Goal: Task Accomplishment & Management: Complete application form

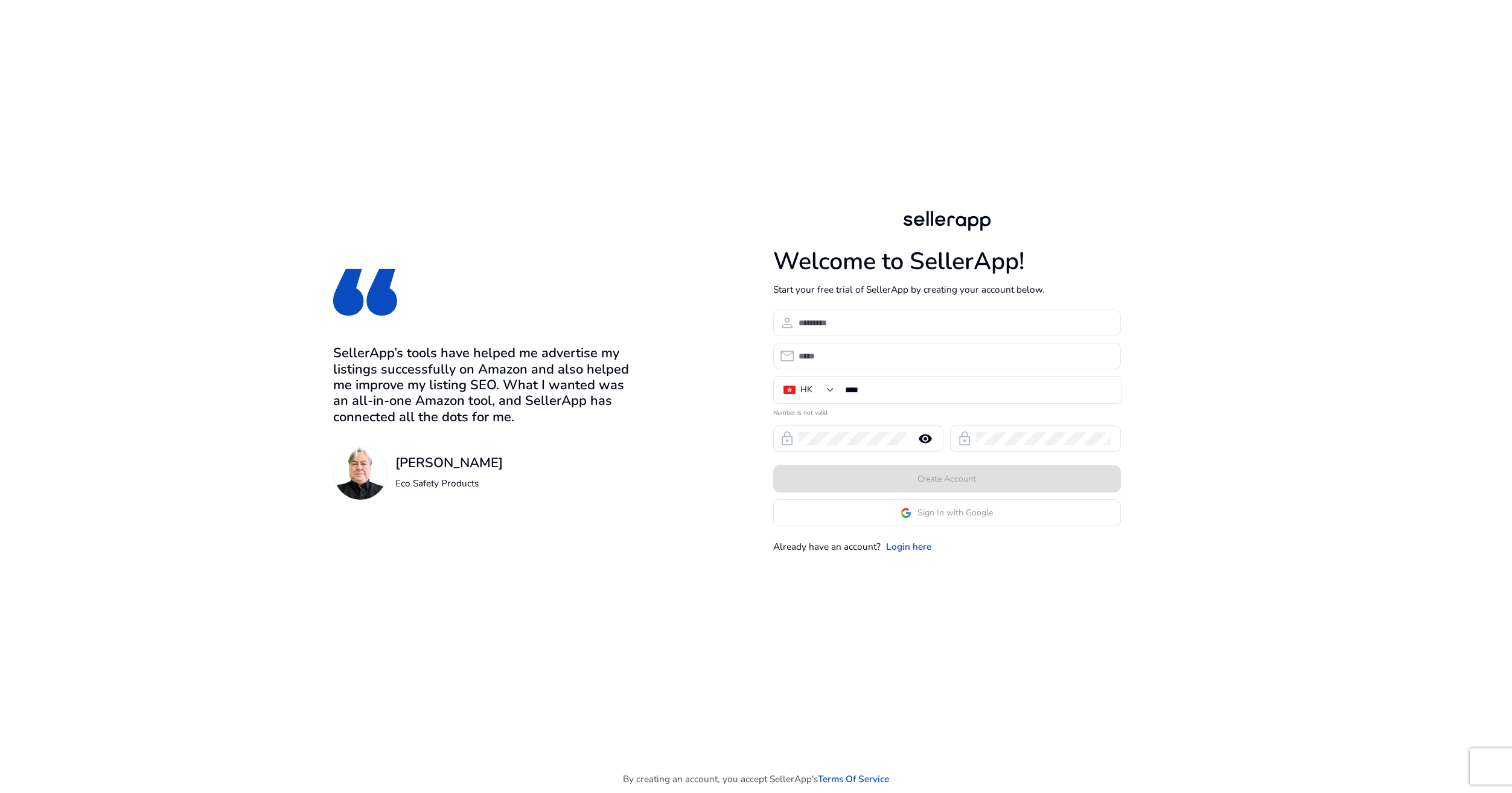
click at [809, 322] on input at bounding box center [955, 322] width 312 height 13
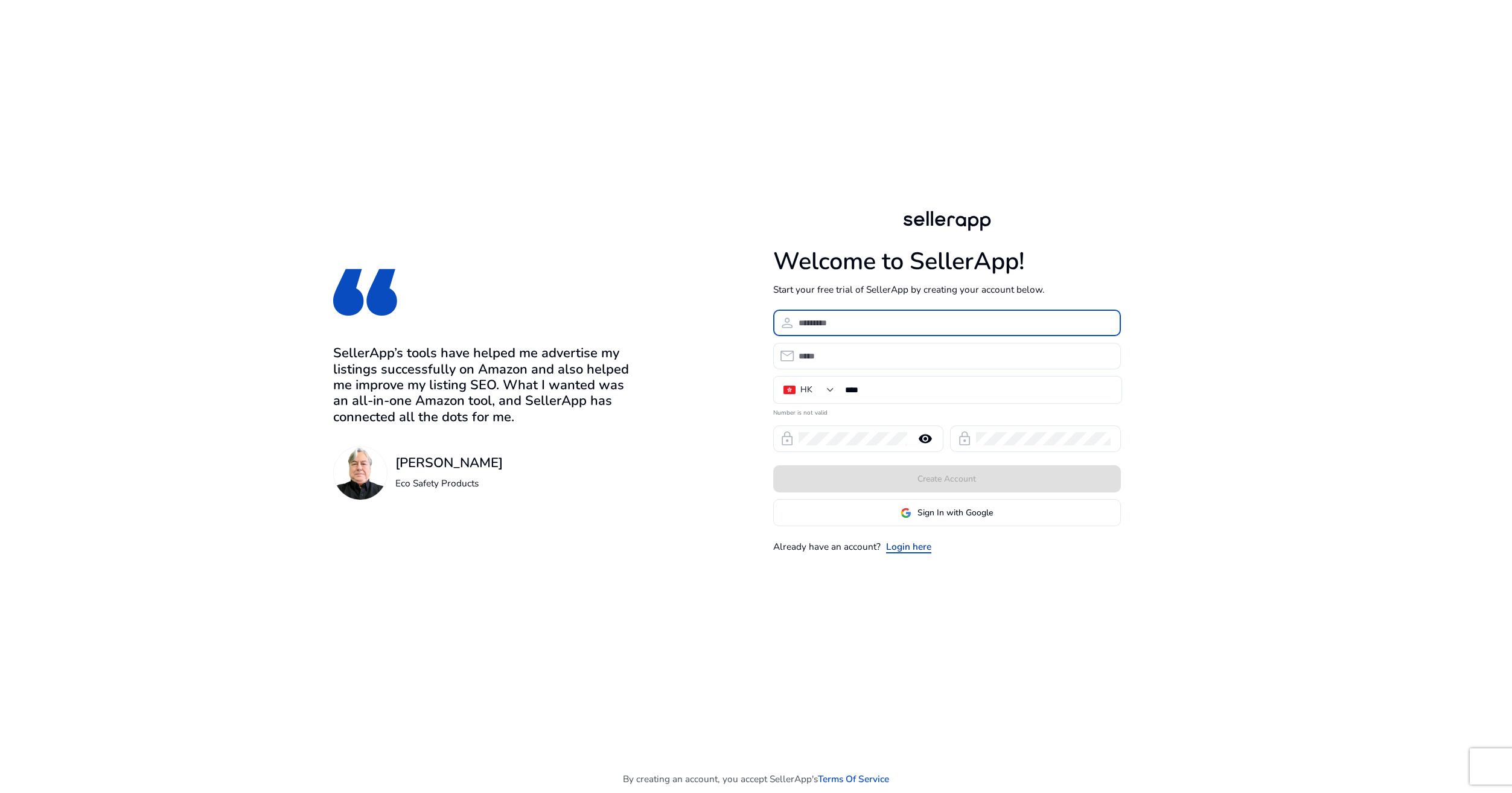
click at [916, 550] on link "Login here" at bounding box center [909, 547] width 45 height 14
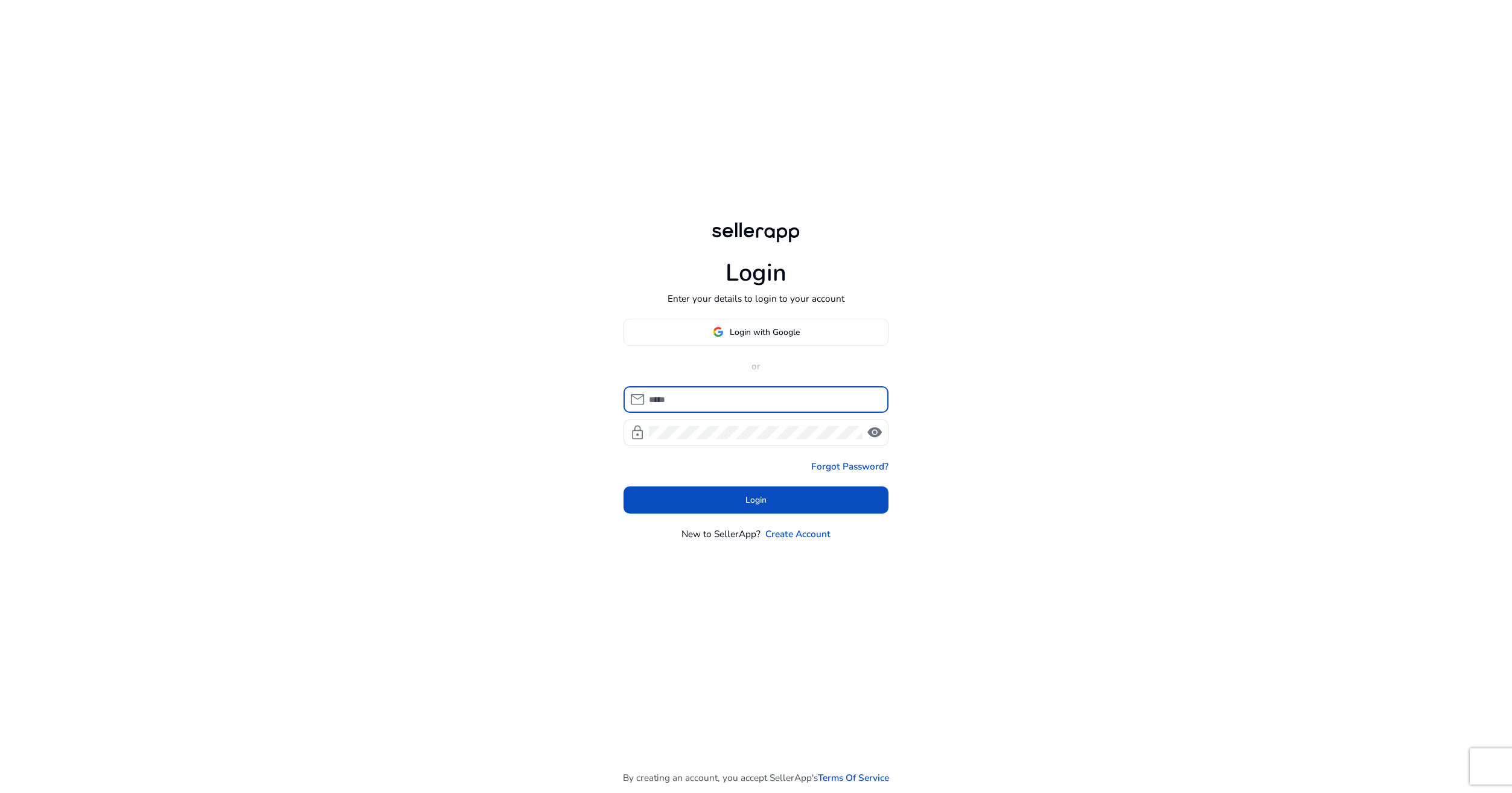
click at [700, 400] on input at bounding box center [764, 399] width 230 height 13
type input "**********"
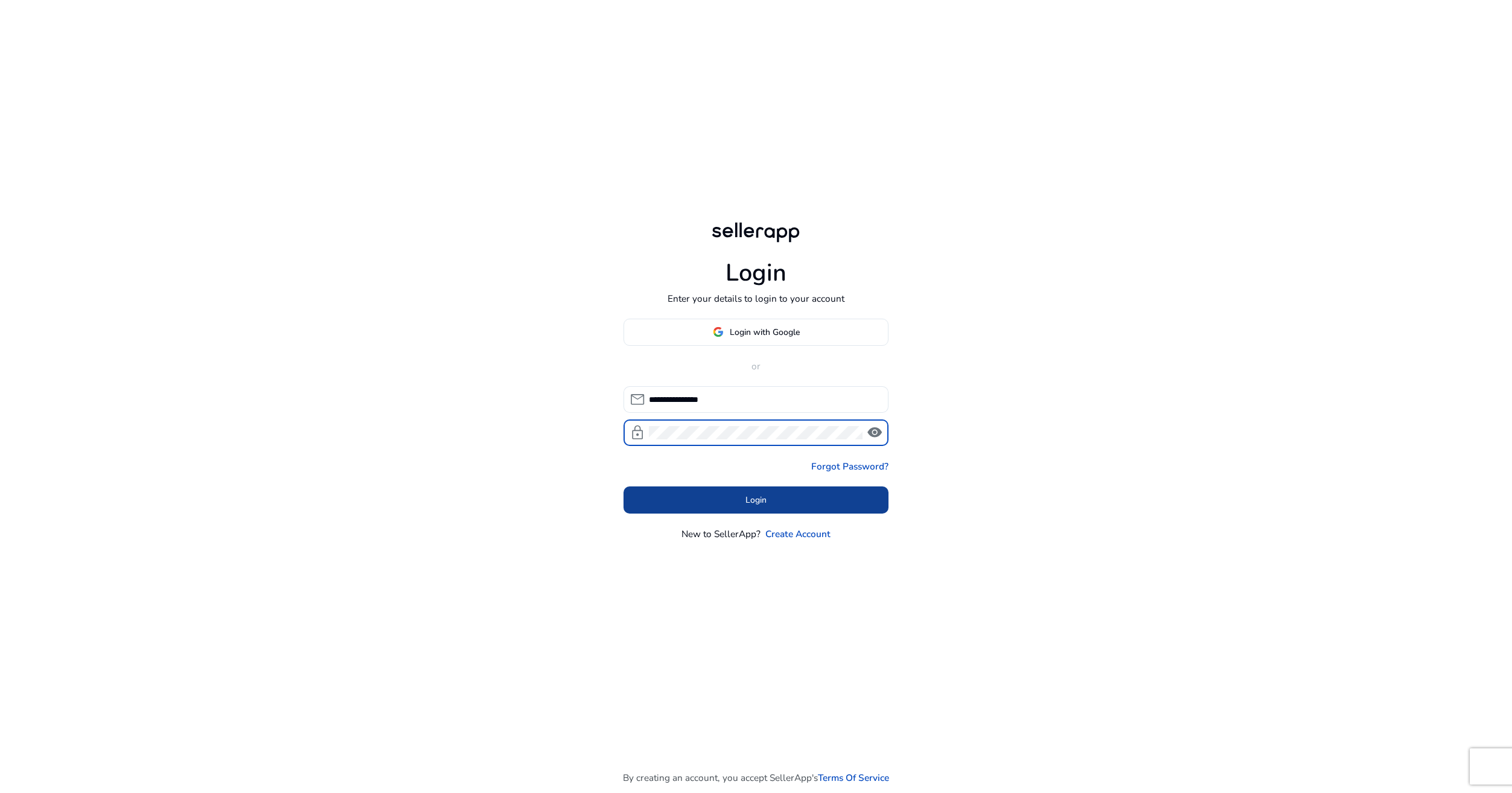
click at [733, 486] on span at bounding box center [756, 500] width 265 height 29
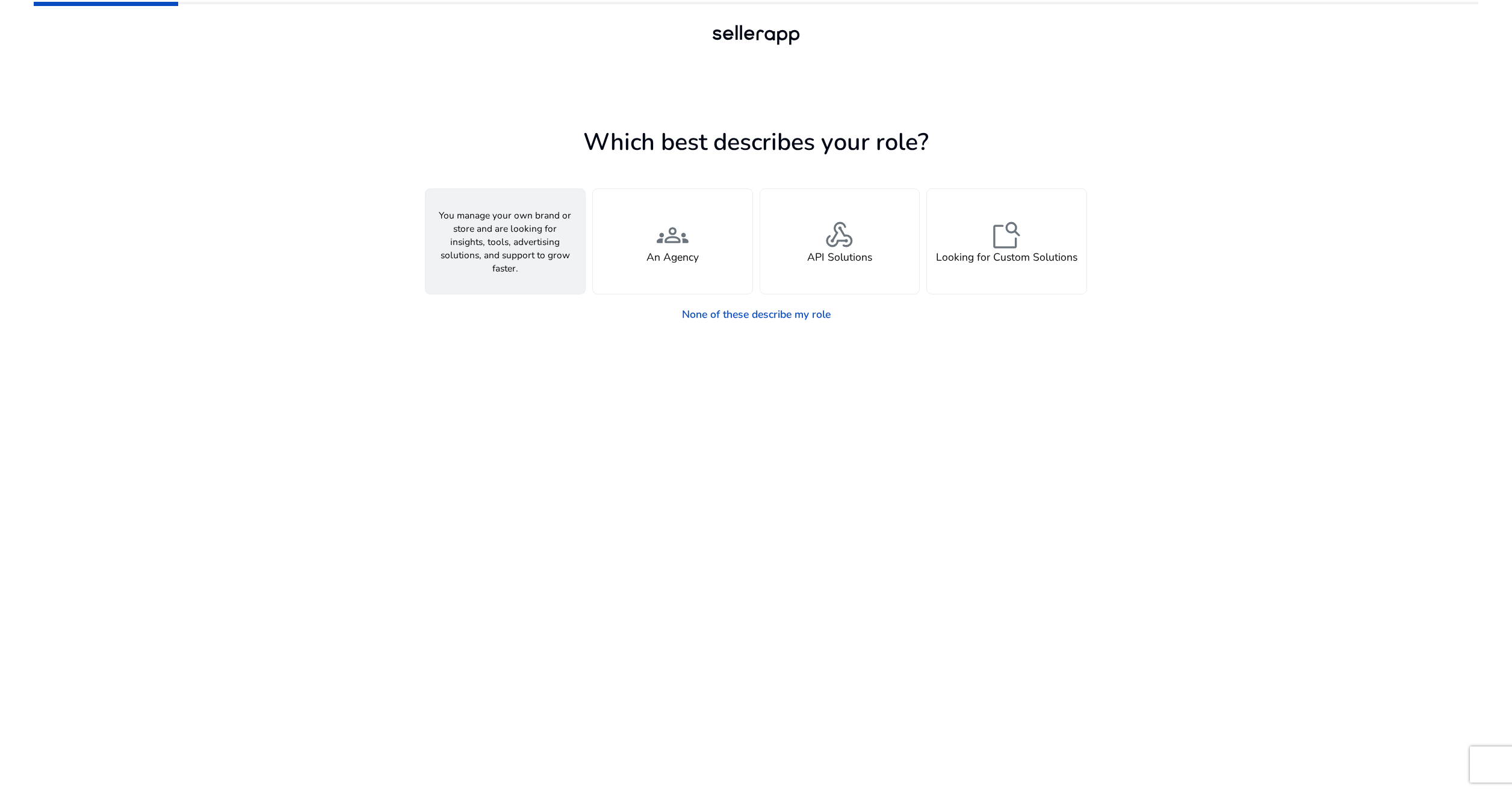
click at [554, 274] on div "person A Seller" at bounding box center [505, 241] width 159 height 105
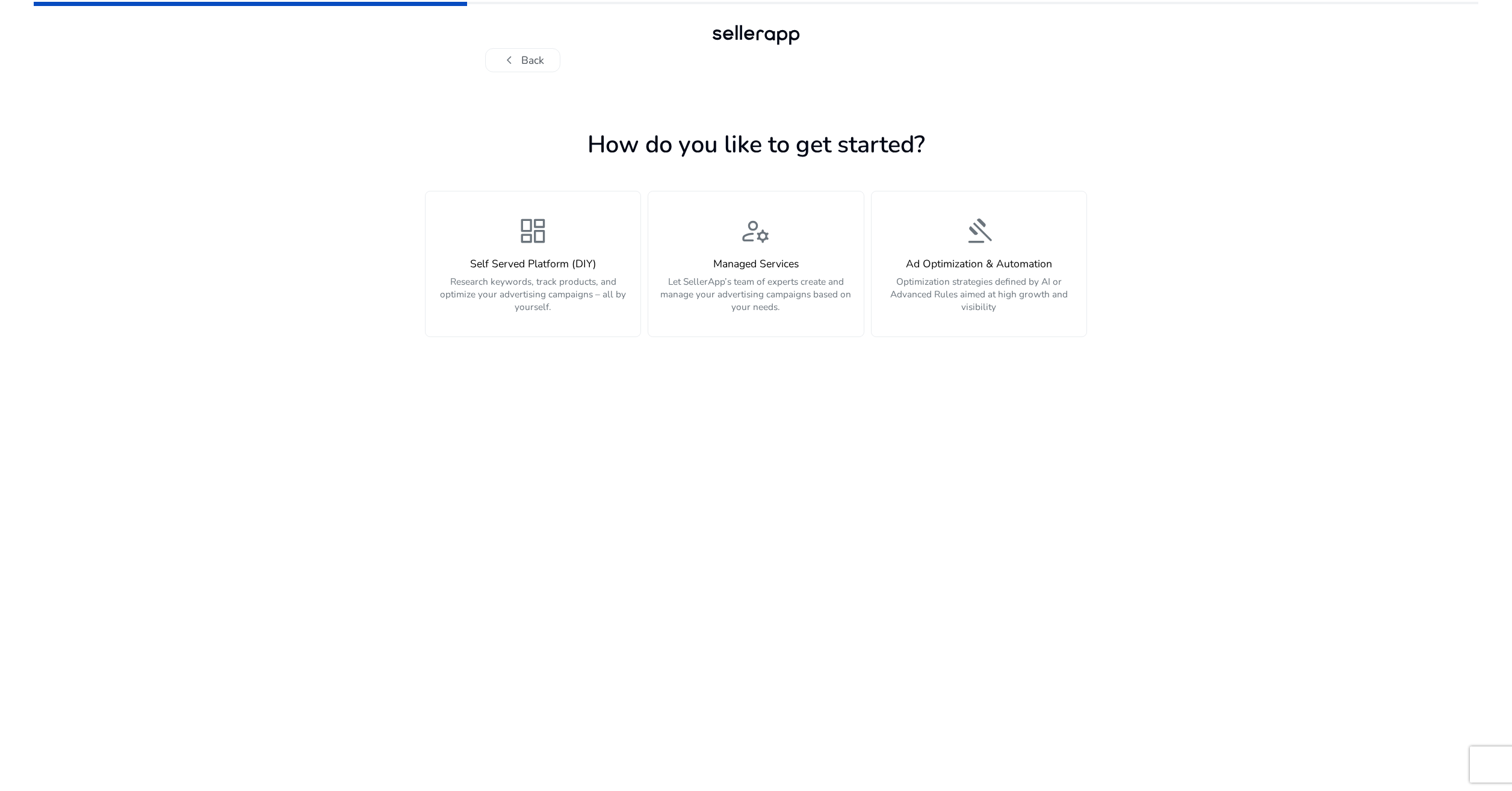
click at [560, 401] on app-personalize "How do you like to get started? dashboard Self Served Platform (DIY) Research k…" at bounding box center [755, 458] width 662 height 666
click at [559, 397] on app-personalize "How do you like to get started? dashboard Self Served Platform (DIY) Research k…" at bounding box center [755, 458] width 662 height 666
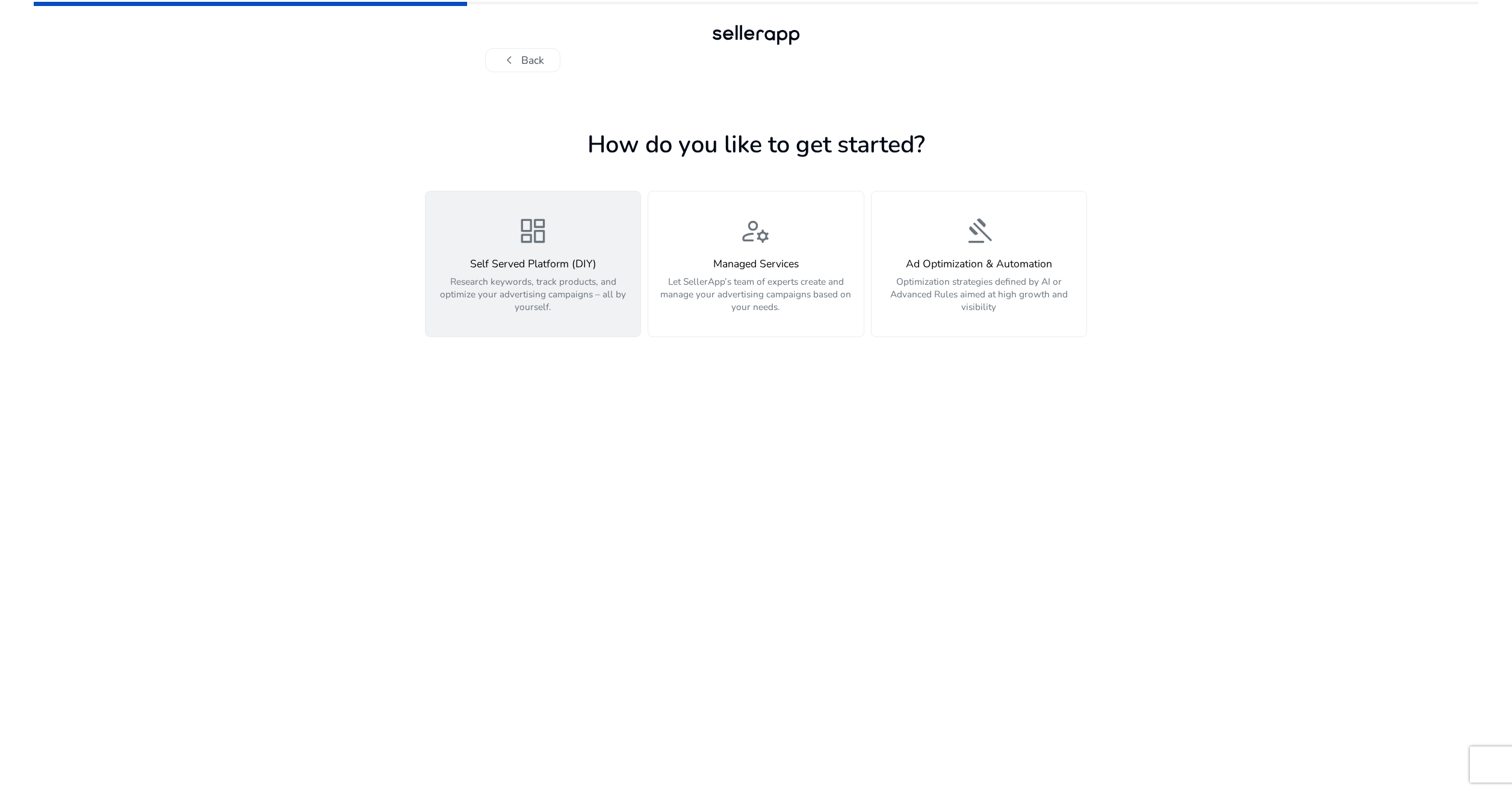
click at [554, 273] on div "Self Served Platform (DIY) Research keywords, track products, and optimize your…" at bounding box center [532, 285] width 199 height 55
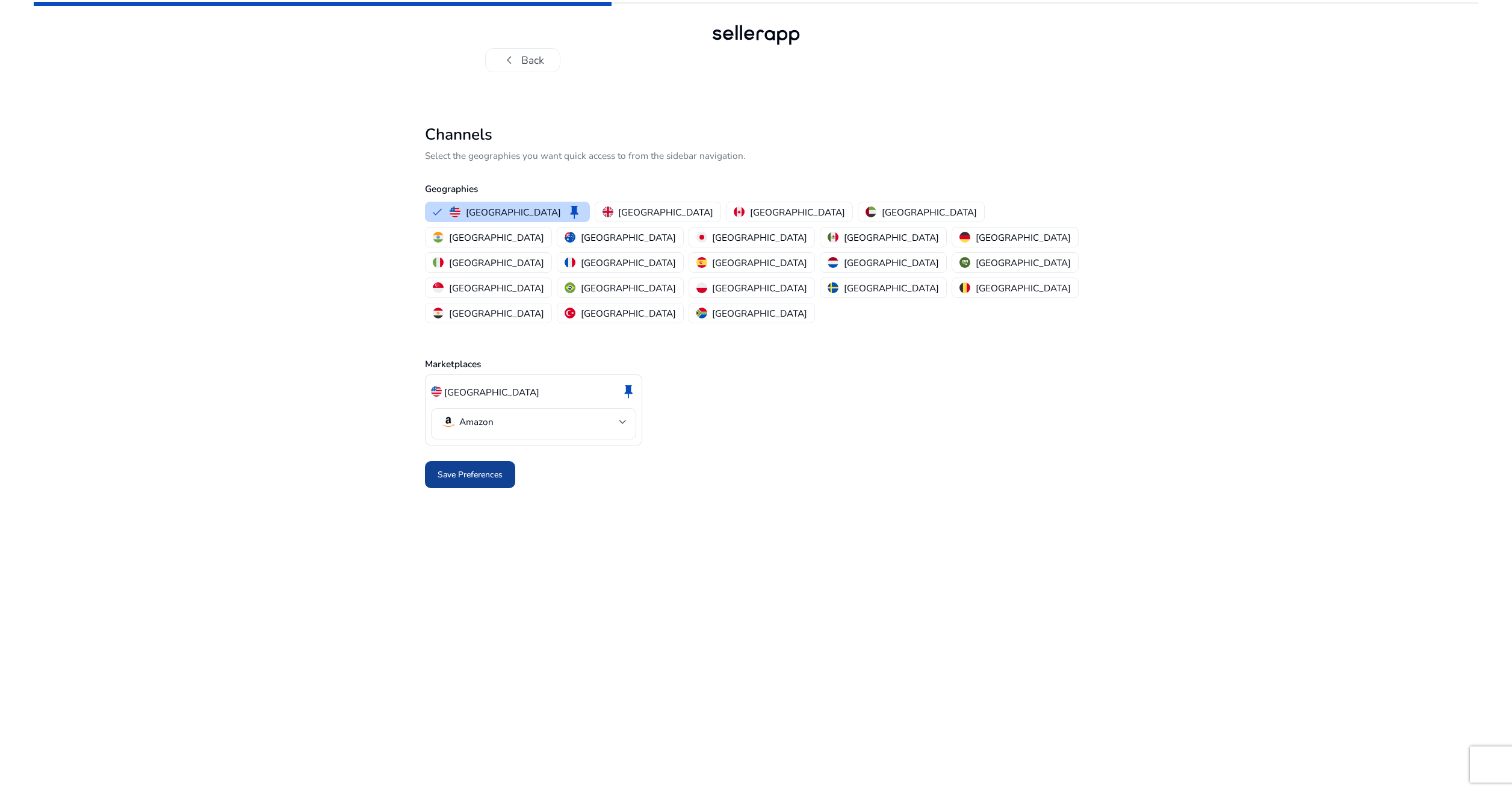
click at [467, 468] on span "Save Preferences" at bounding box center [470, 474] width 65 height 13
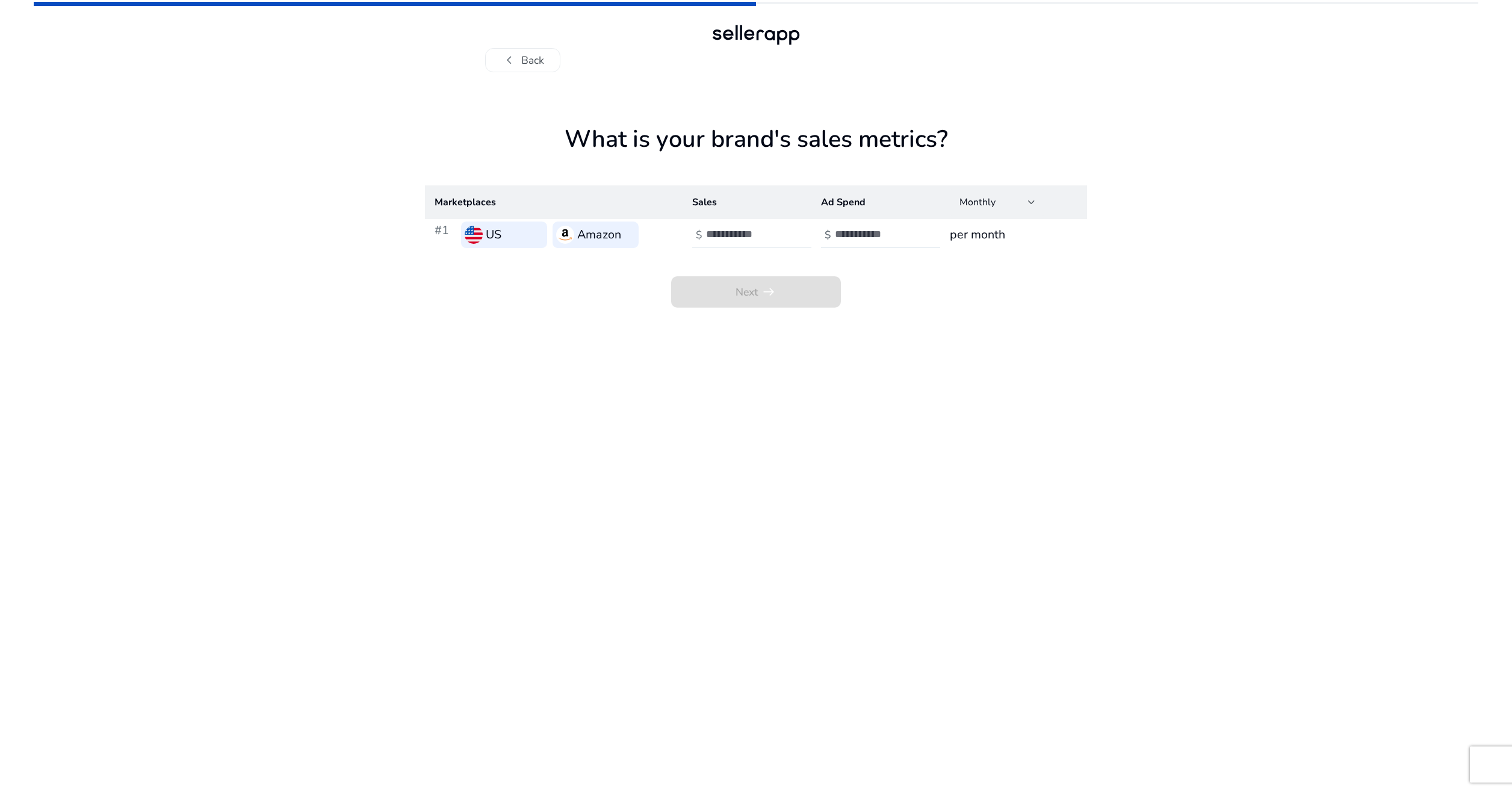
click at [734, 238] on input "number" at bounding box center [746, 234] width 81 height 13
type input "*****"
click at [847, 232] on input "number" at bounding box center [875, 234] width 81 height 13
type input "*"
type input "****"
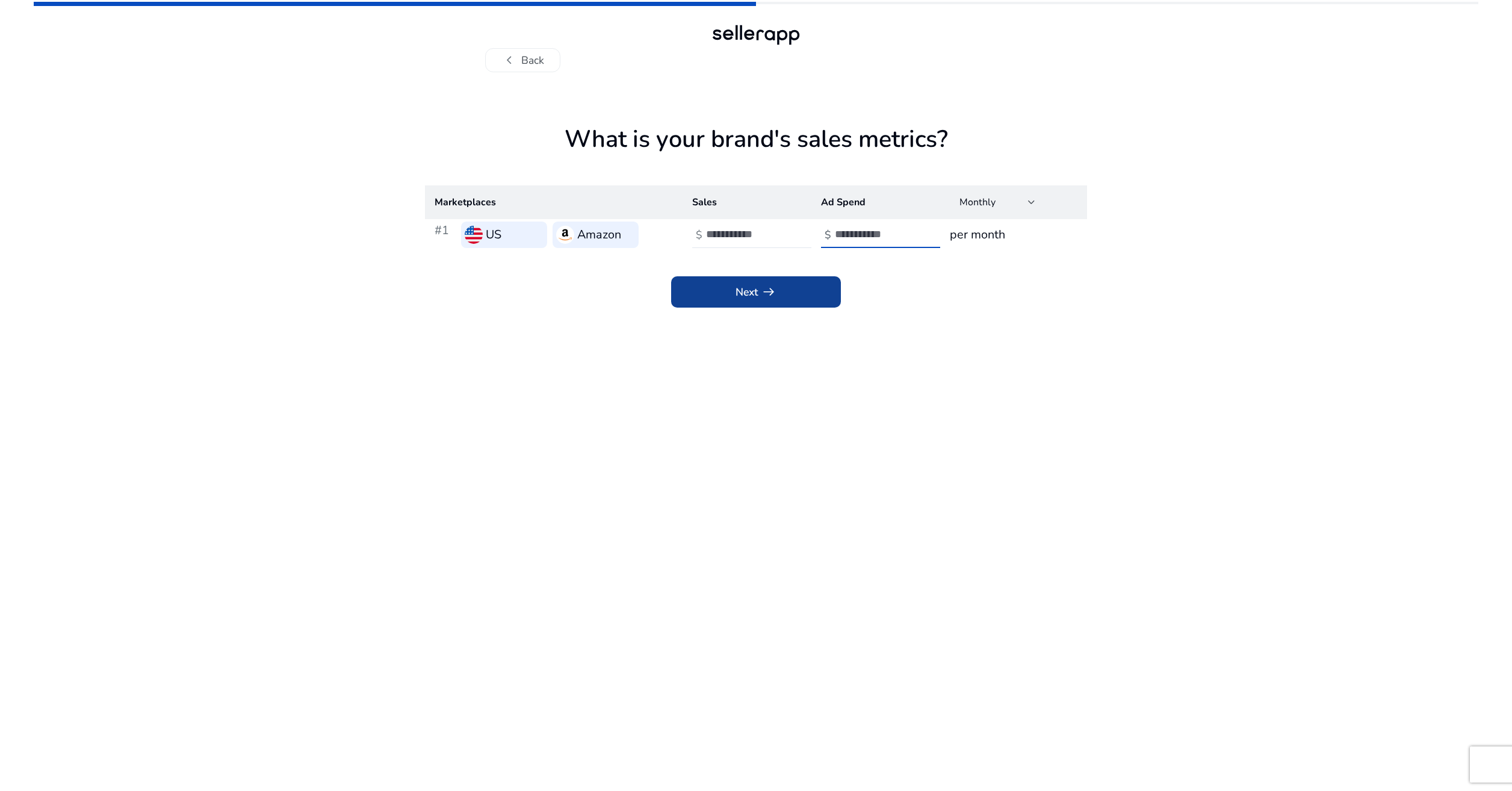
click at [751, 279] on span at bounding box center [756, 292] width 170 height 29
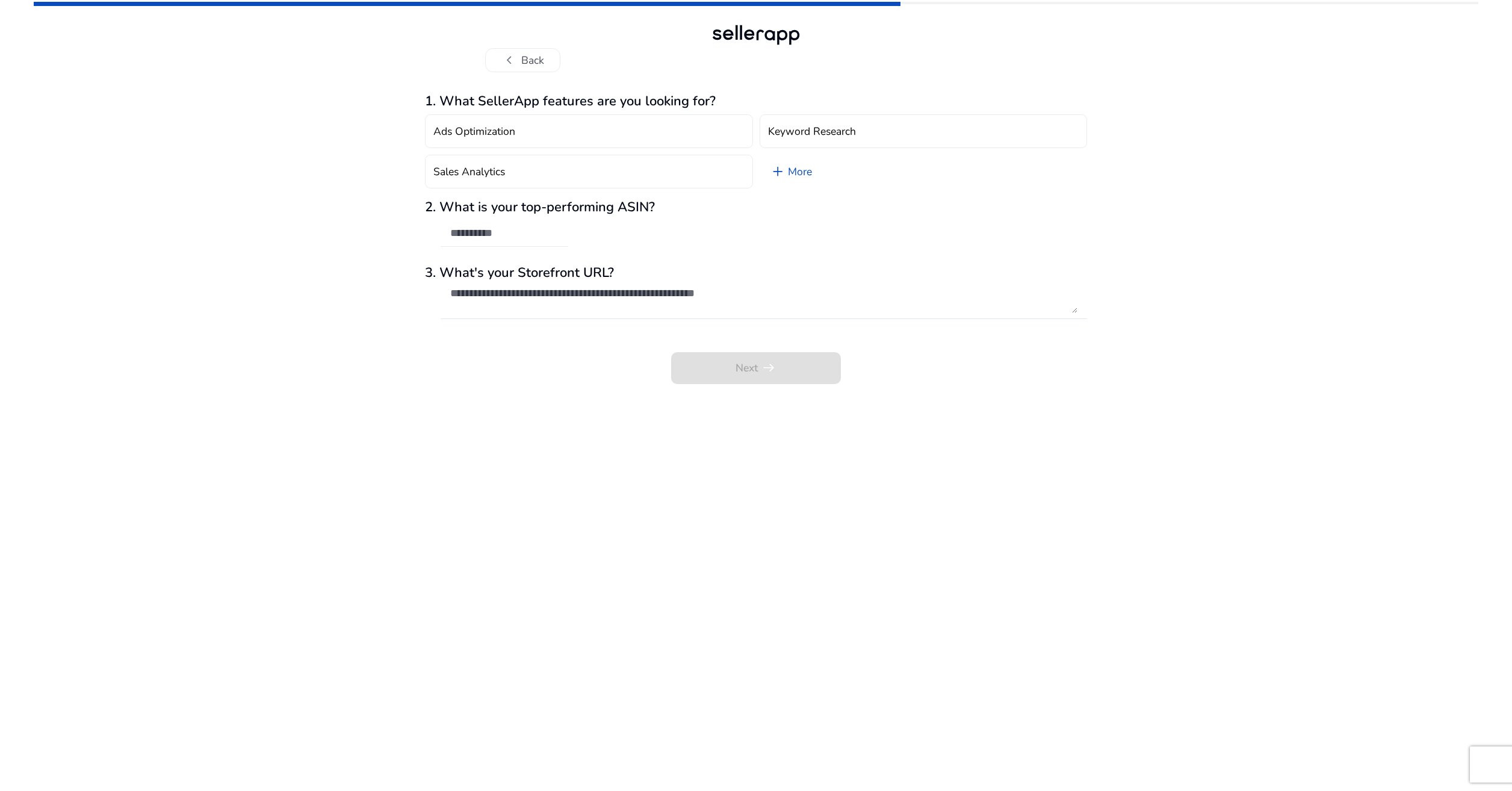
click at [483, 239] on input "text" at bounding box center [504, 233] width 108 height 13
type input "*"
click at [483, 289] on textarea at bounding box center [764, 300] width 627 height 26
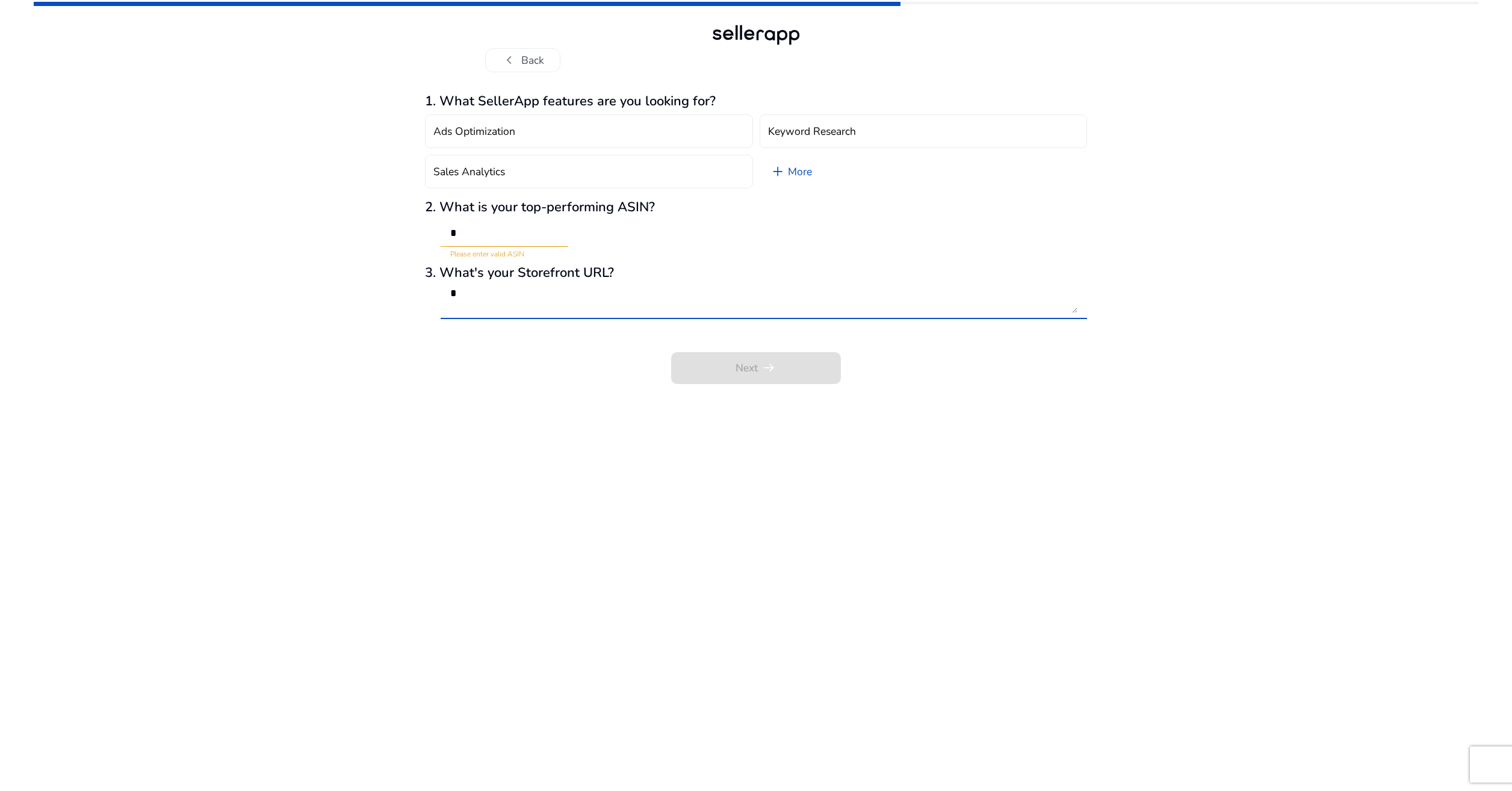
type textarea "*"
click at [478, 234] on input "*" at bounding box center [504, 233] width 108 height 13
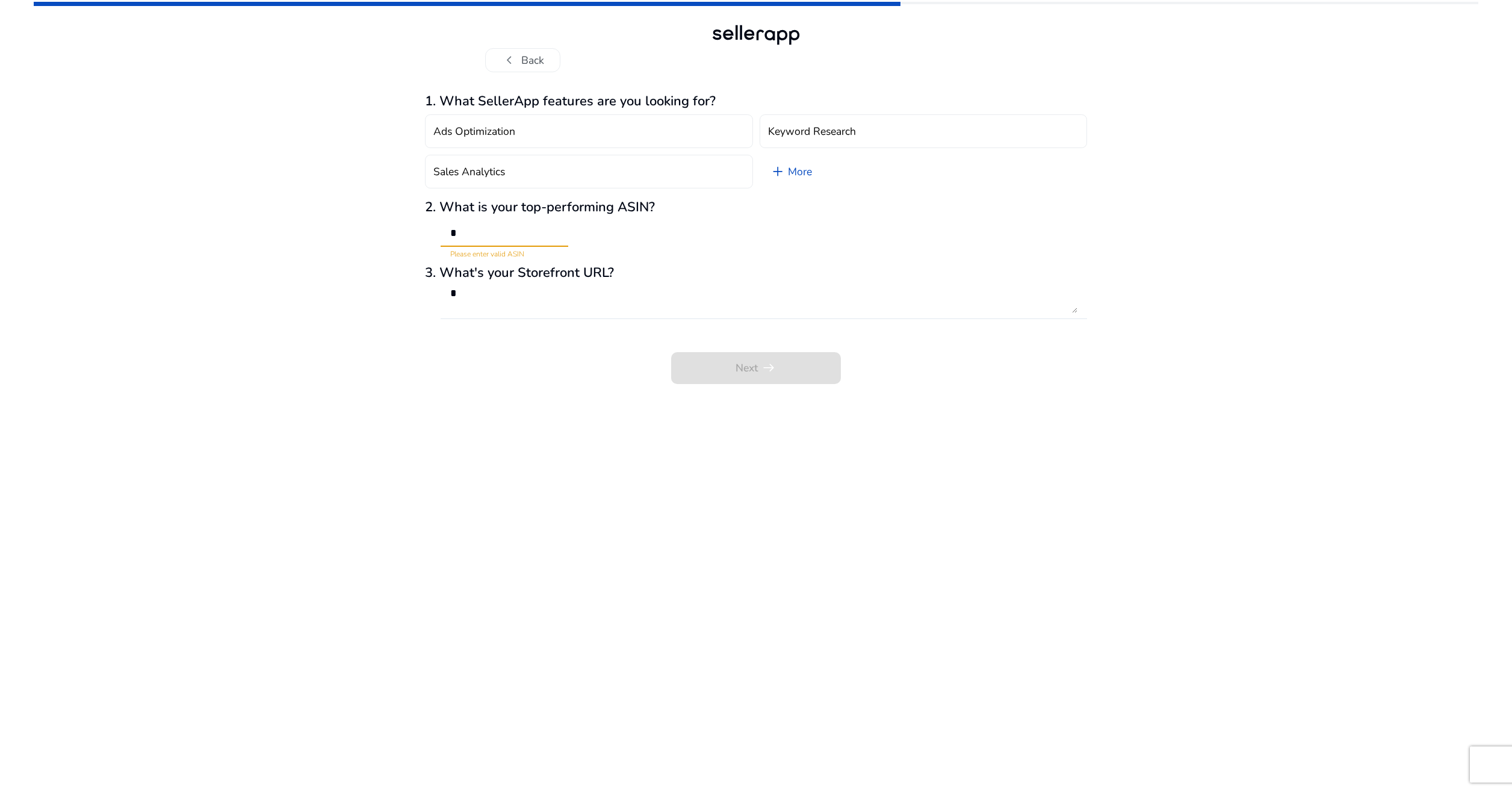
paste input "*********"
type input "**********"
click at [492, 302] on textarea "*" at bounding box center [764, 300] width 627 height 26
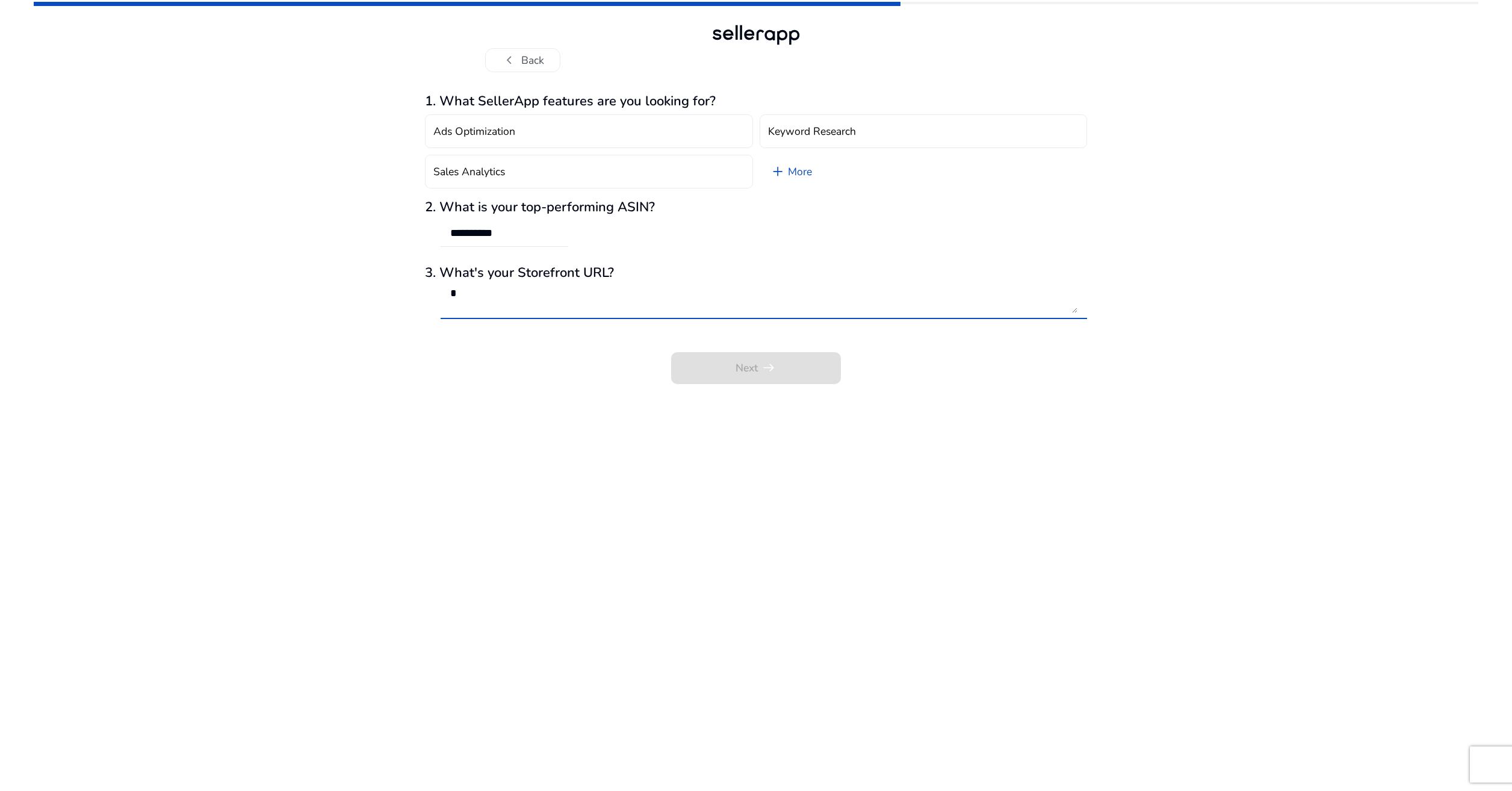
paste textarea "**********"
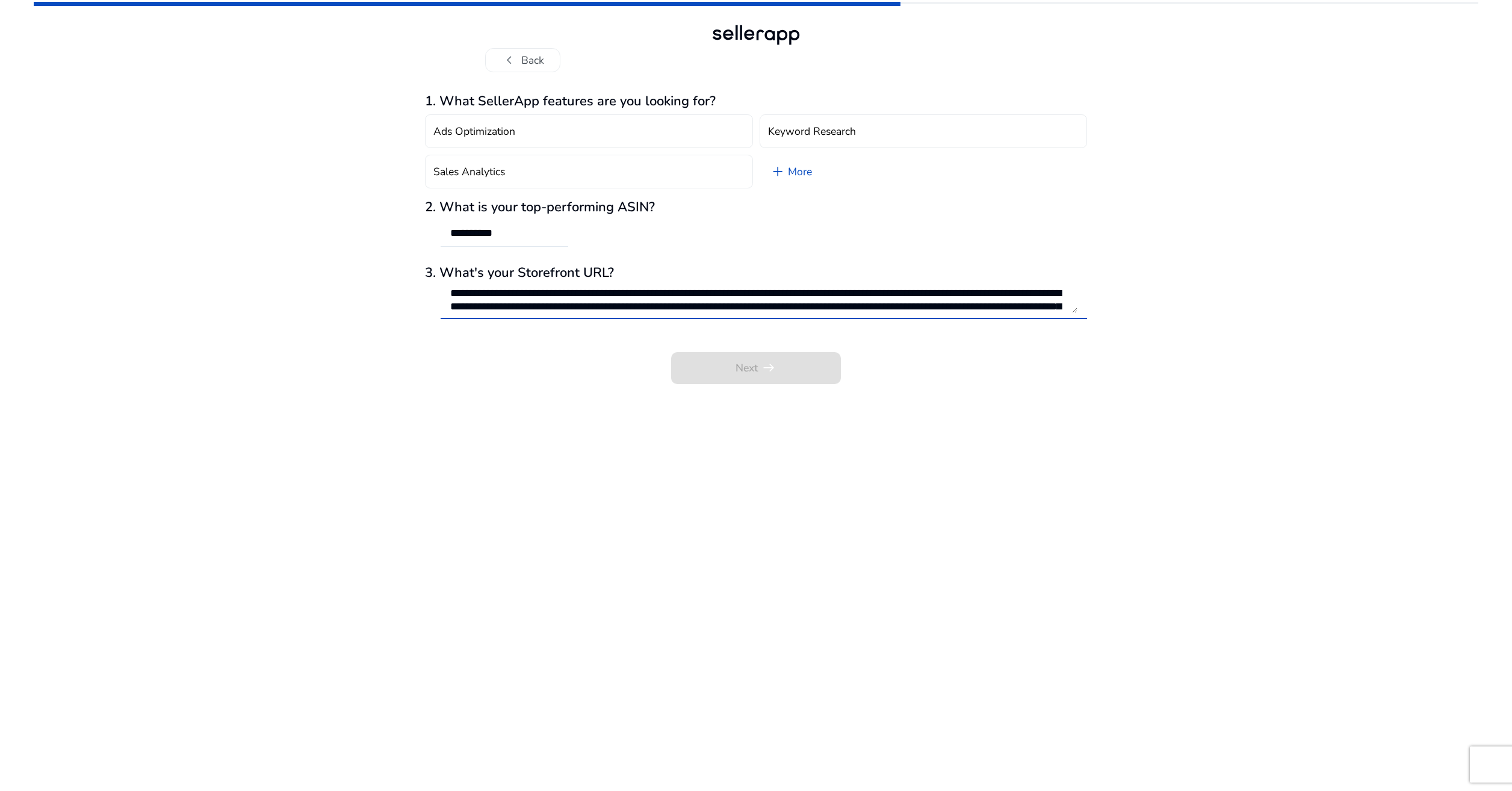
scroll to position [67, 0]
paste textarea
type textarea "**********"
click at [508, 135] on h4 "Ads Optimization" at bounding box center [474, 132] width 82 height 13
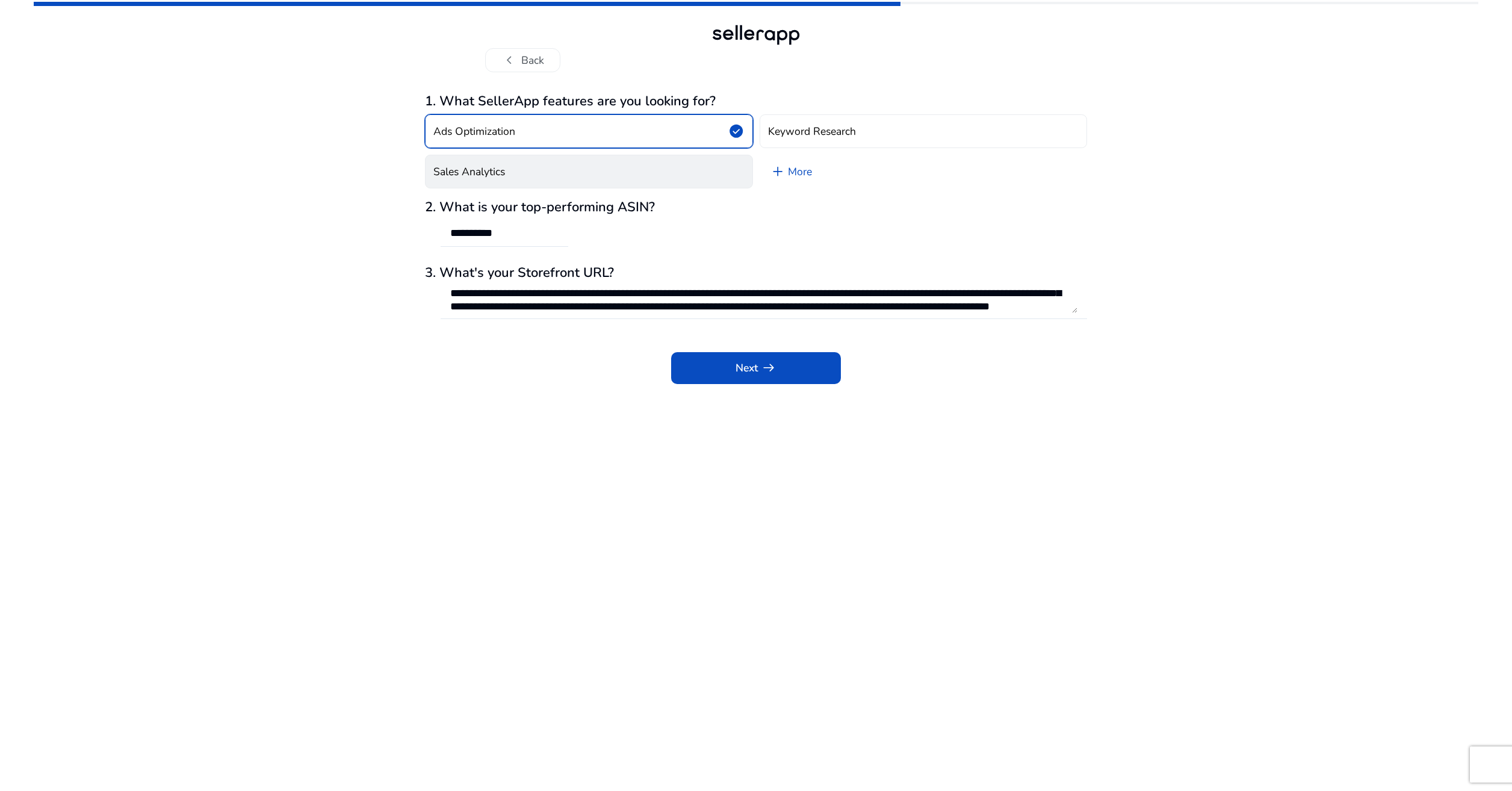
click at [706, 173] on button "Sales Analytics" at bounding box center [588, 171] width 328 height 34
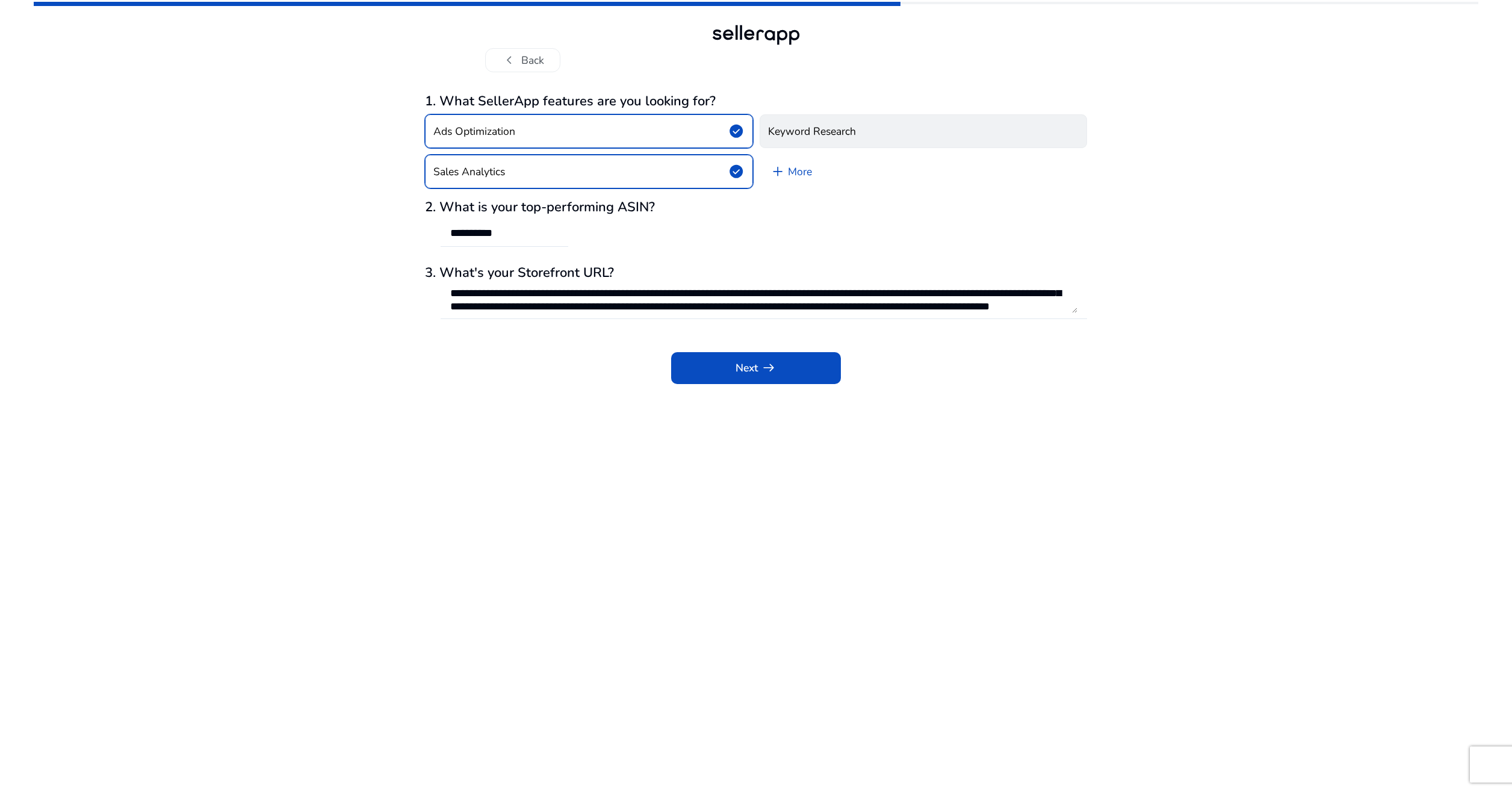
click at [836, 136] on h4 "Keyword Research" at bounding box center [812, 132] width 88 height 13
click at [765, 364] on span "arrow_right_alt" at bounding box center [769, 368] width 16 height 16
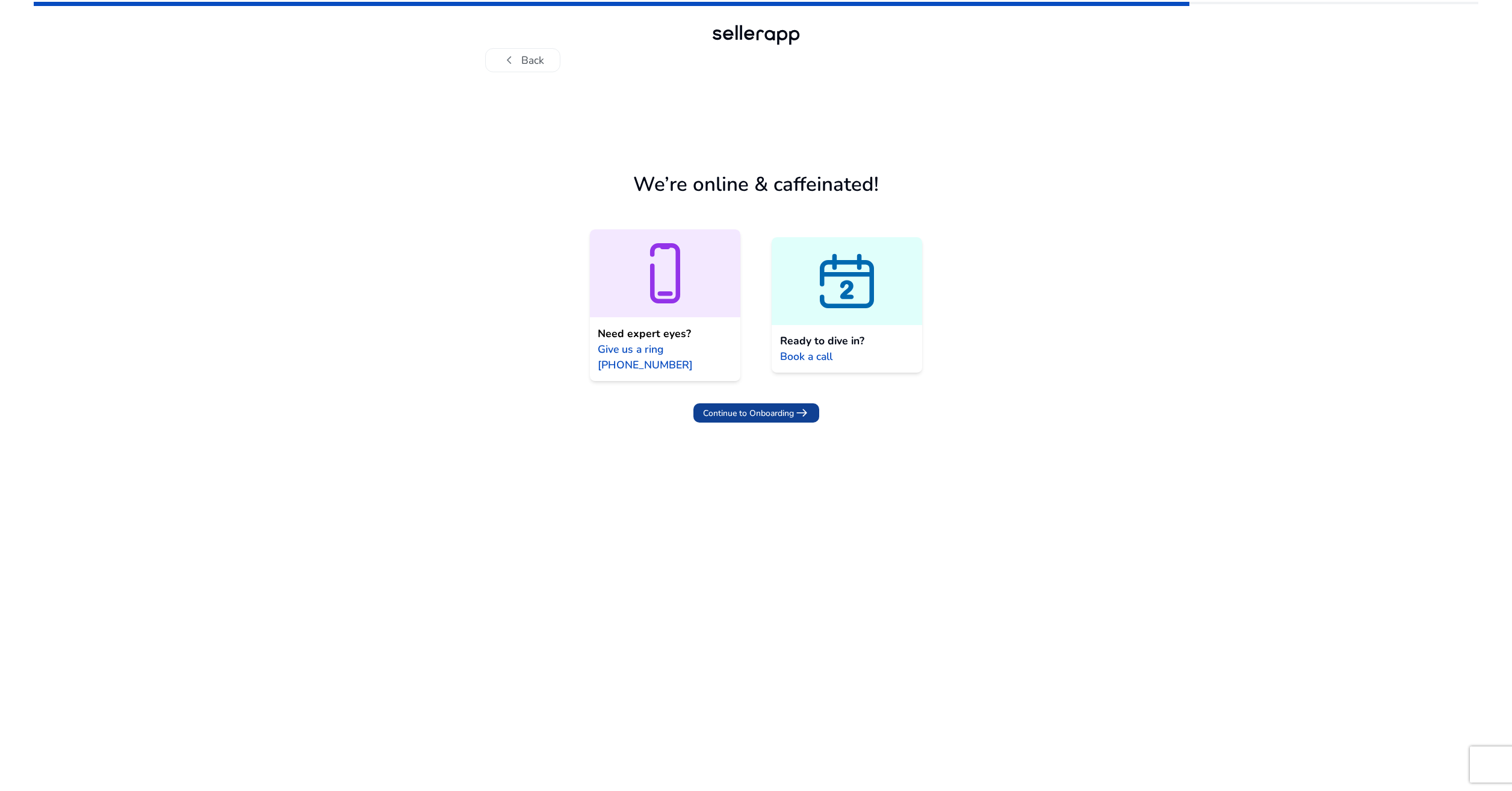
click at [754, 413] on span "Continue to Onboarding" at bounding box center [748, 414] width 91 height 13
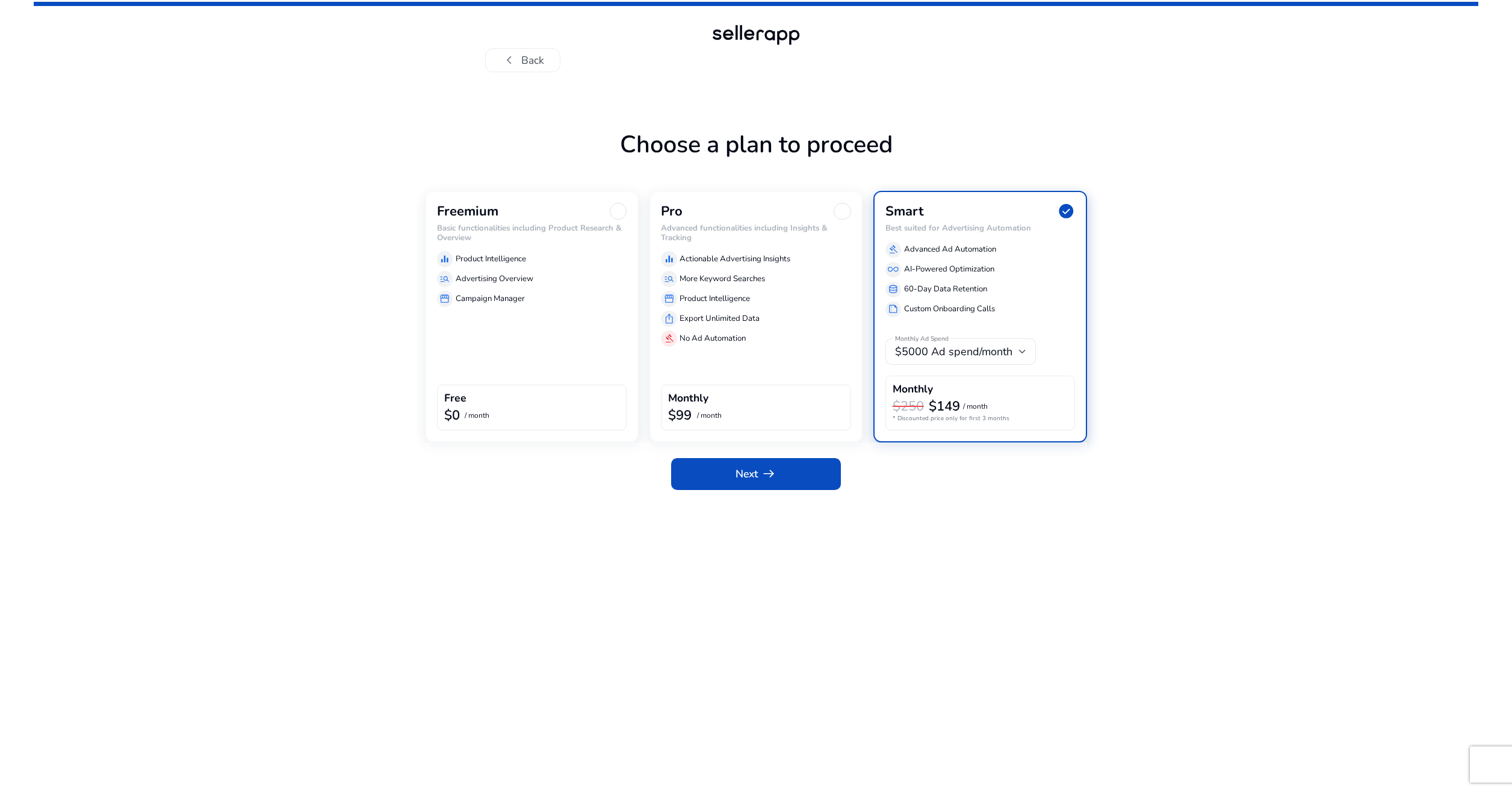
click at [556, 348] on div "Freemium Basic functionalities including Product Research & Overview equalizer …" at bounding box center [532, 316] width 214 height 251
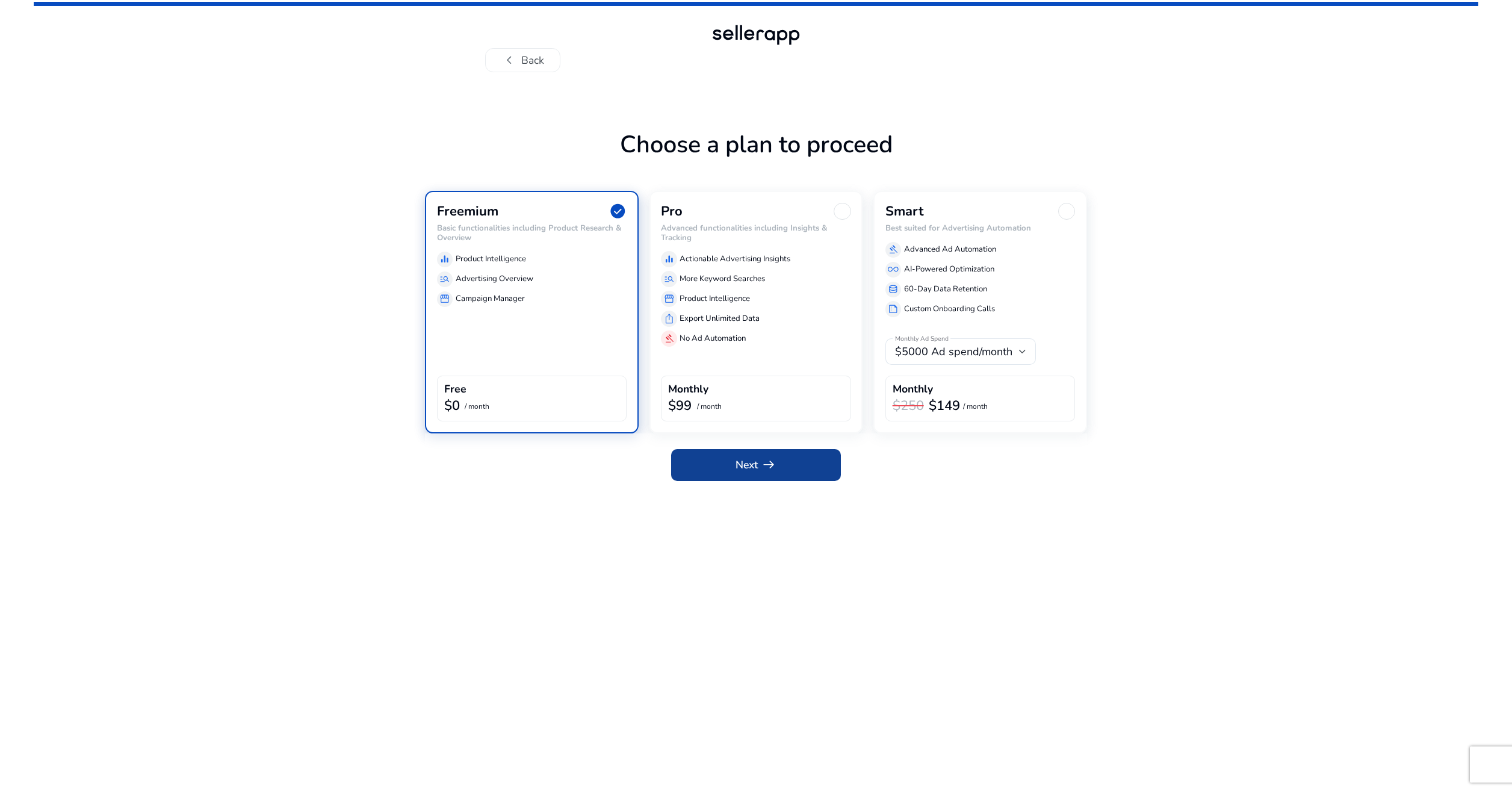
click at [773, 464] on span "arrow_right_alt" at bounding box center [769, 465] width 16 height 16
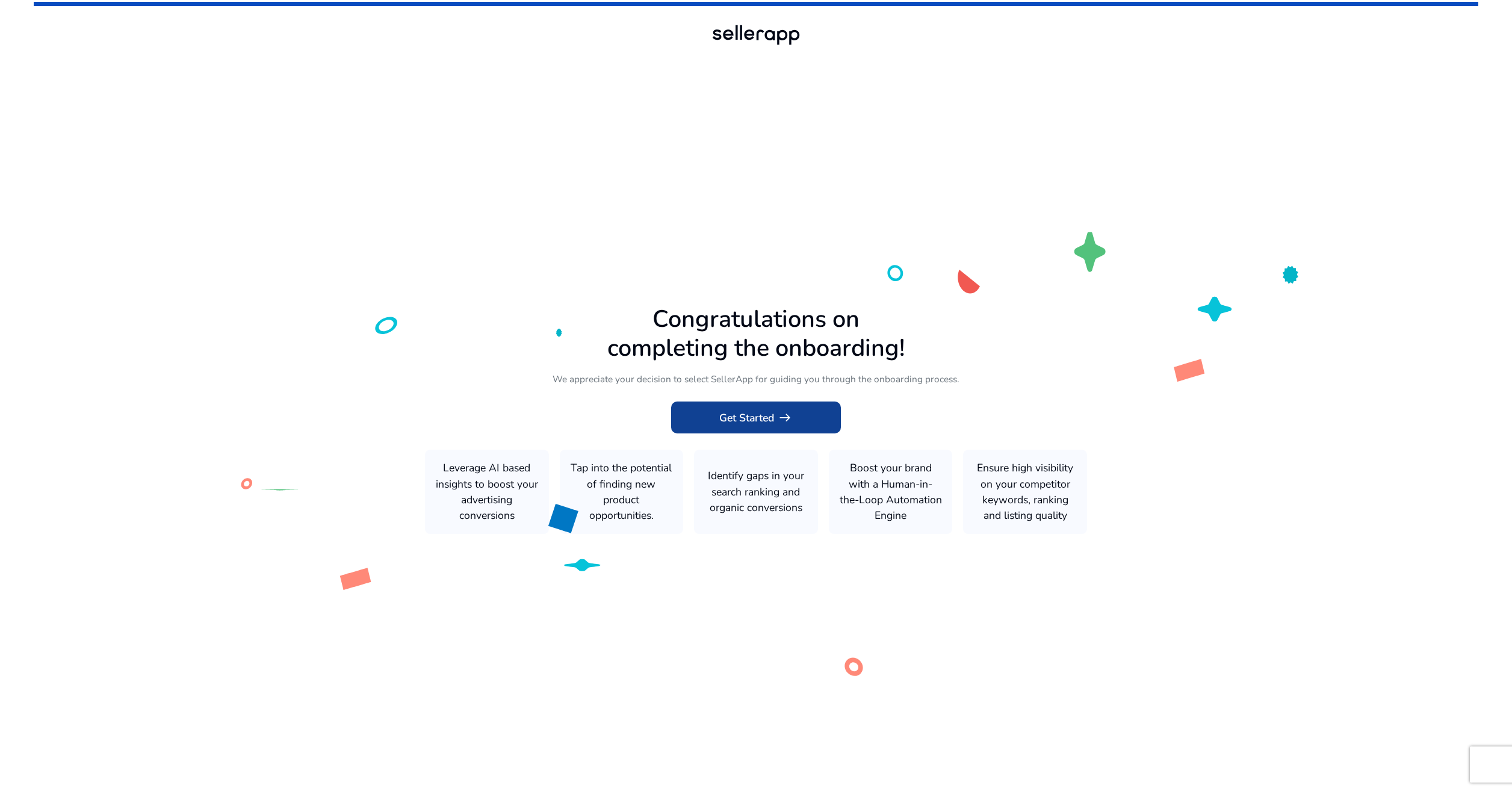
click at [775, 419] on app-icon "arrow_right_alt" at bounding box center [783, 418] width 18 height 16
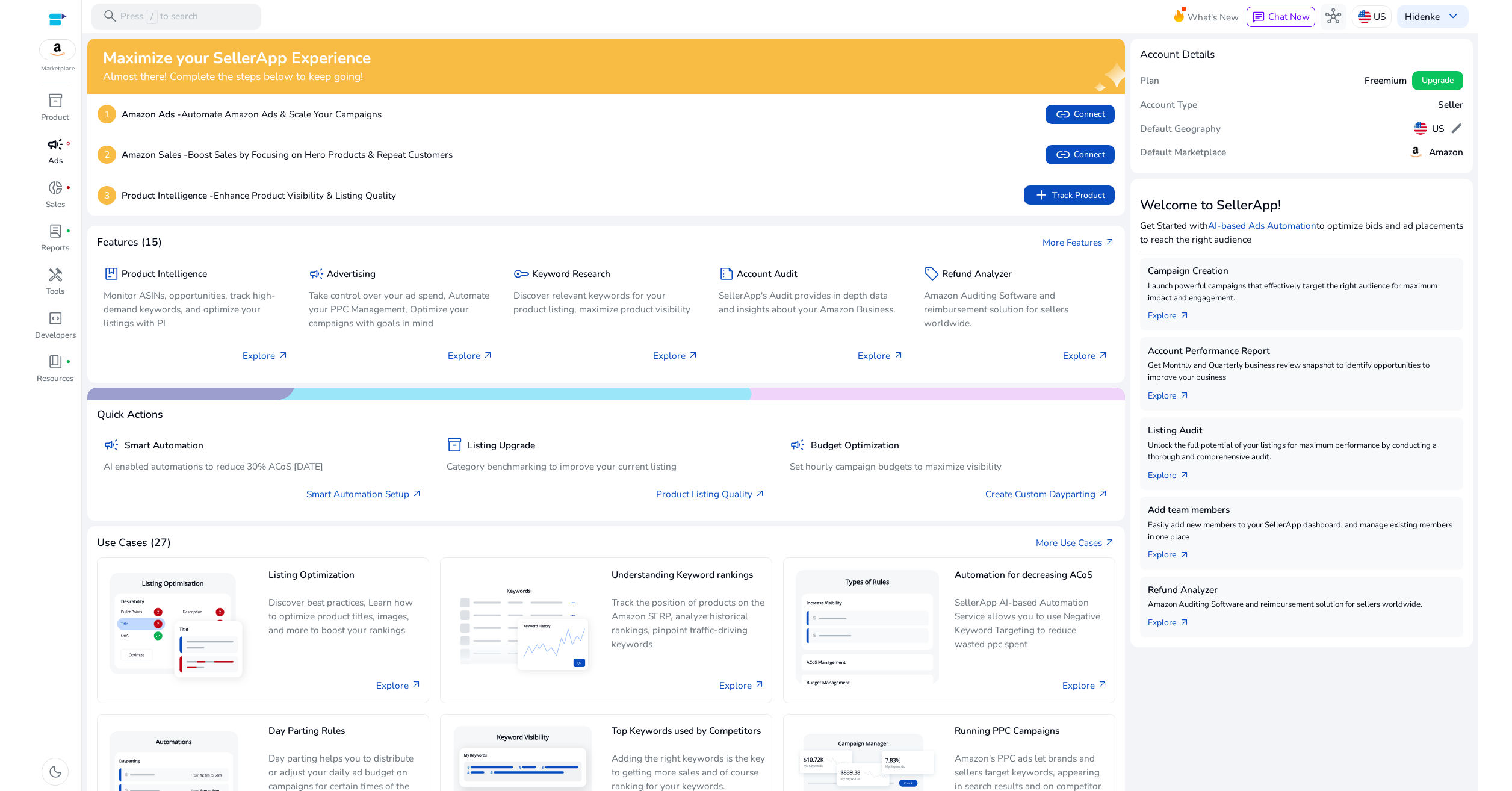
click at [57, 154] on div "campaign fiber_manual_record" at bounding box center [55, 144] width 37 height 21
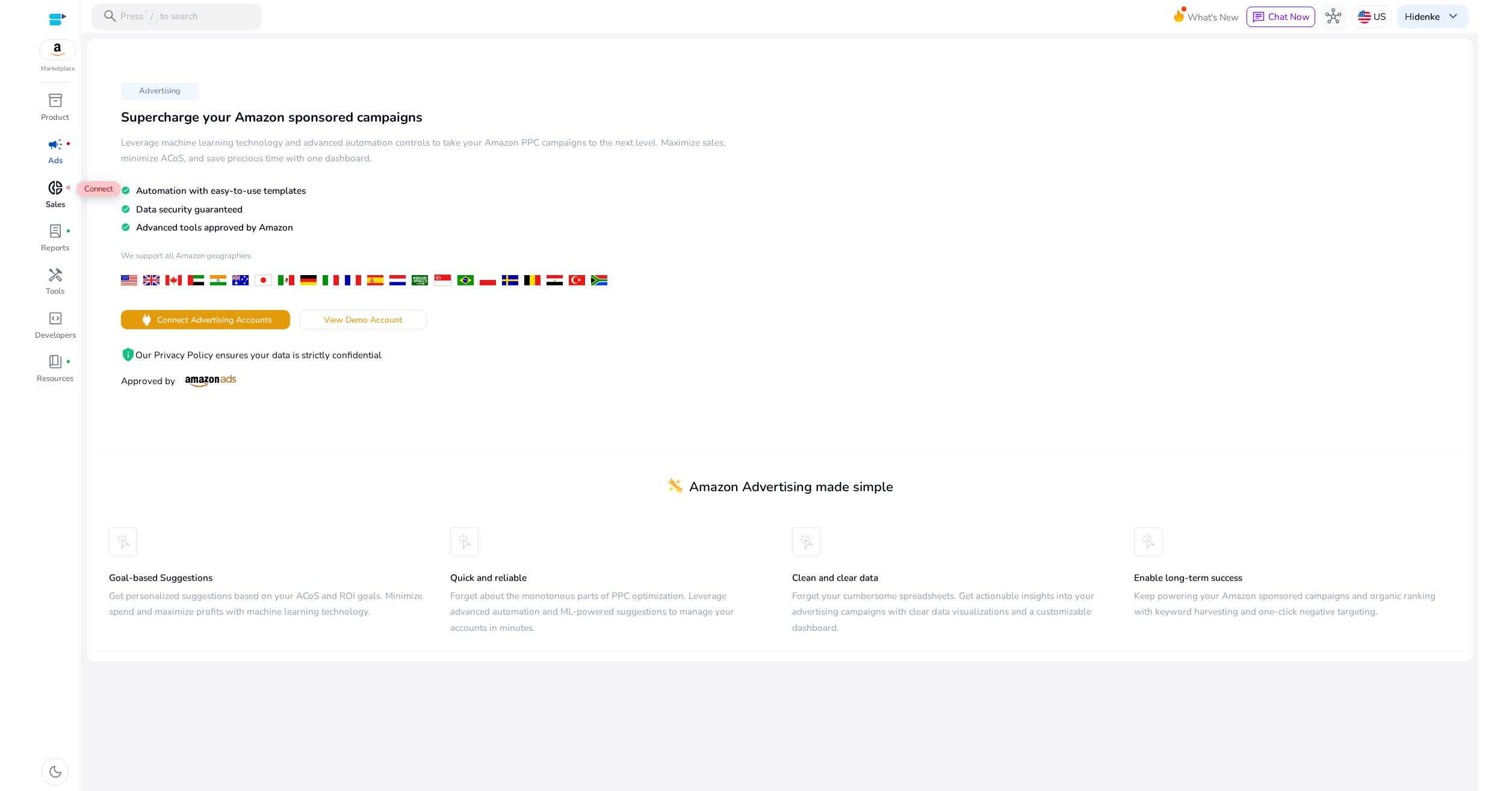
click at [42, 182] on div "donut_small fiber_manual_record" at bounding box center [55, 188] width 37 height 21
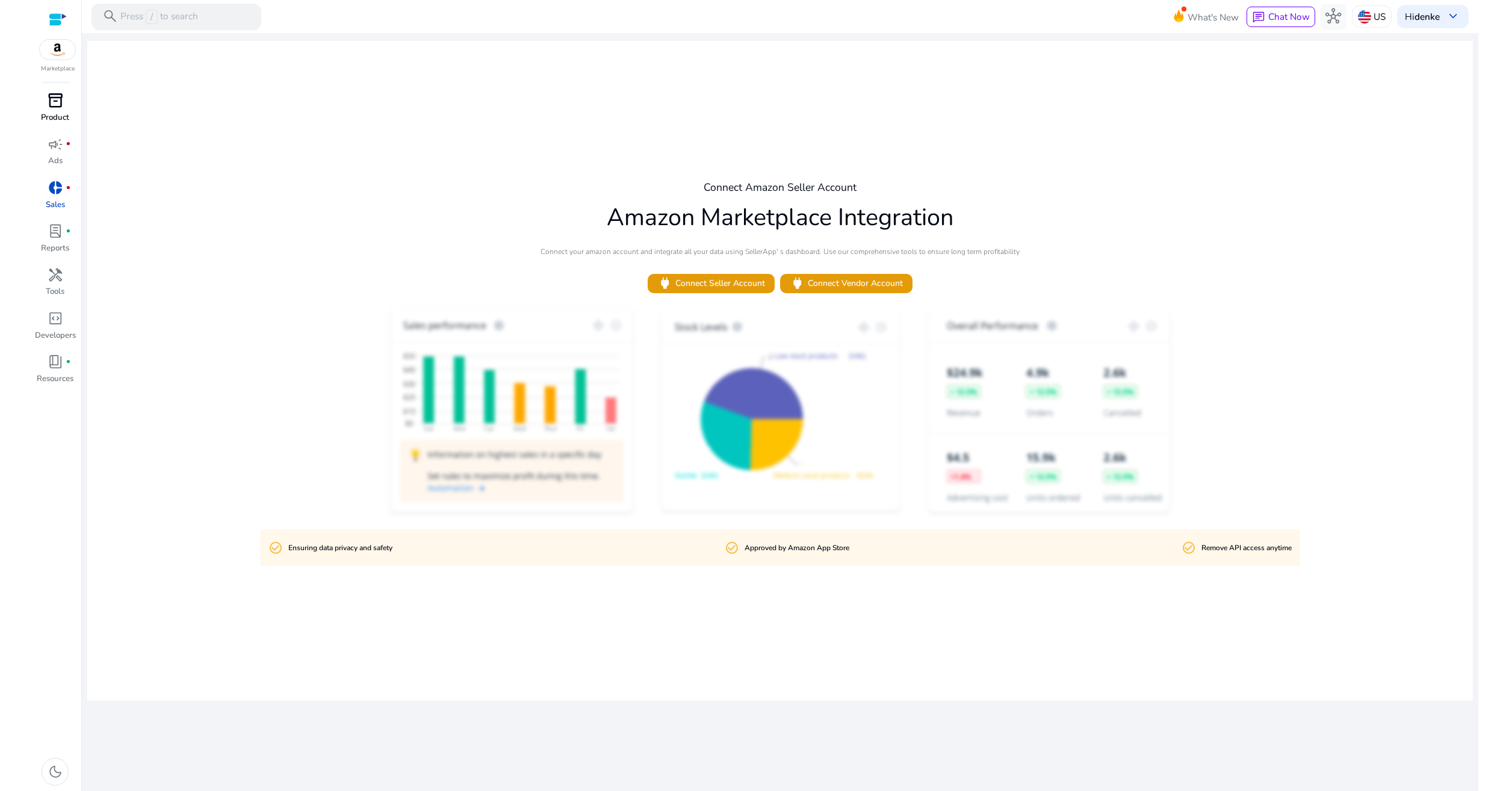
click at [57, 115] on p "Product" at bounding box center [55, 118] width 28 height 12
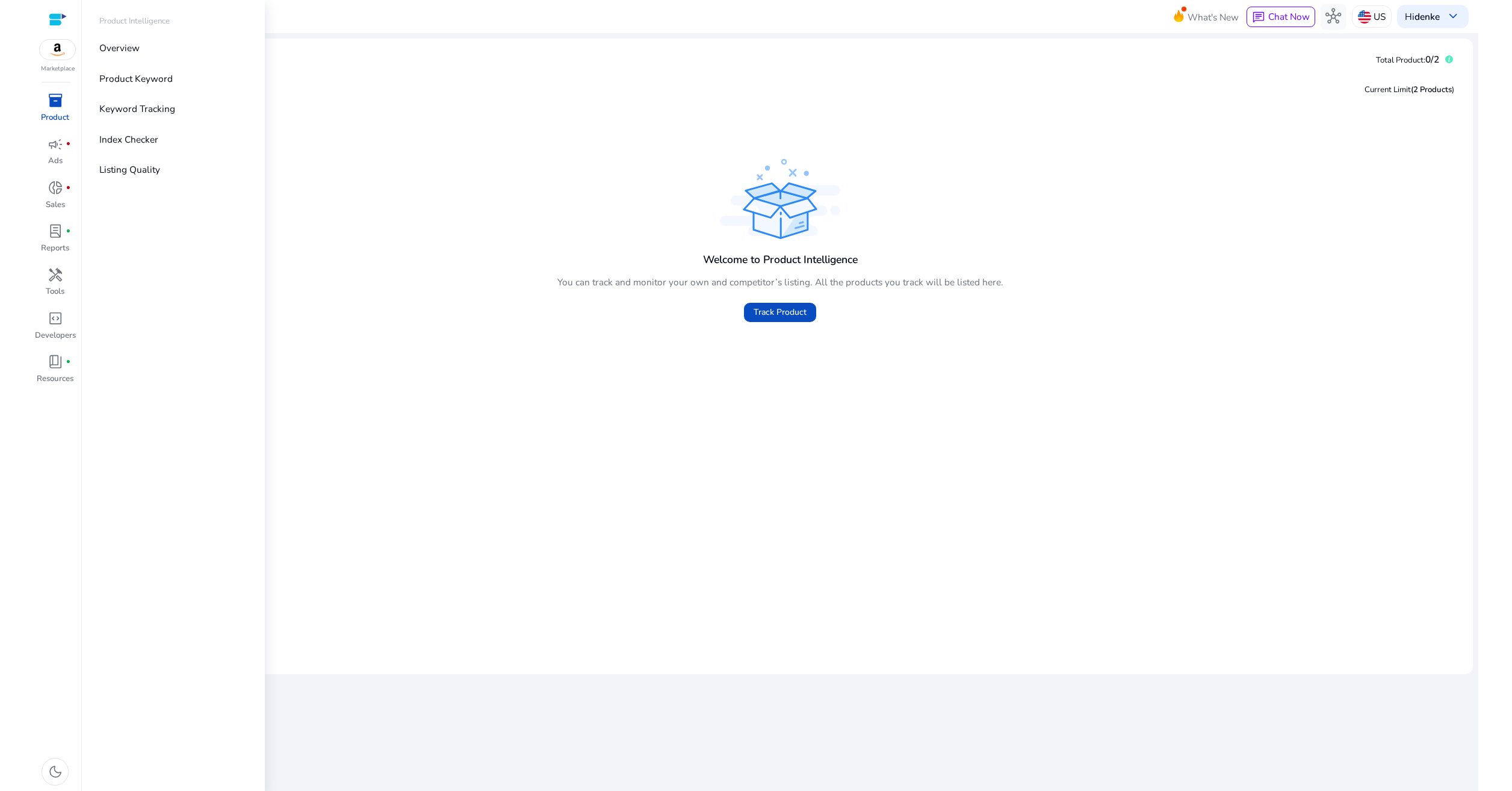
click at [57, 103] on span "inventory_2" at bounding box center [55, 101] width 16 height 16
click at [164, 79] on p "Product Keyword" at bounding box center [136, 79] width 74 height 14
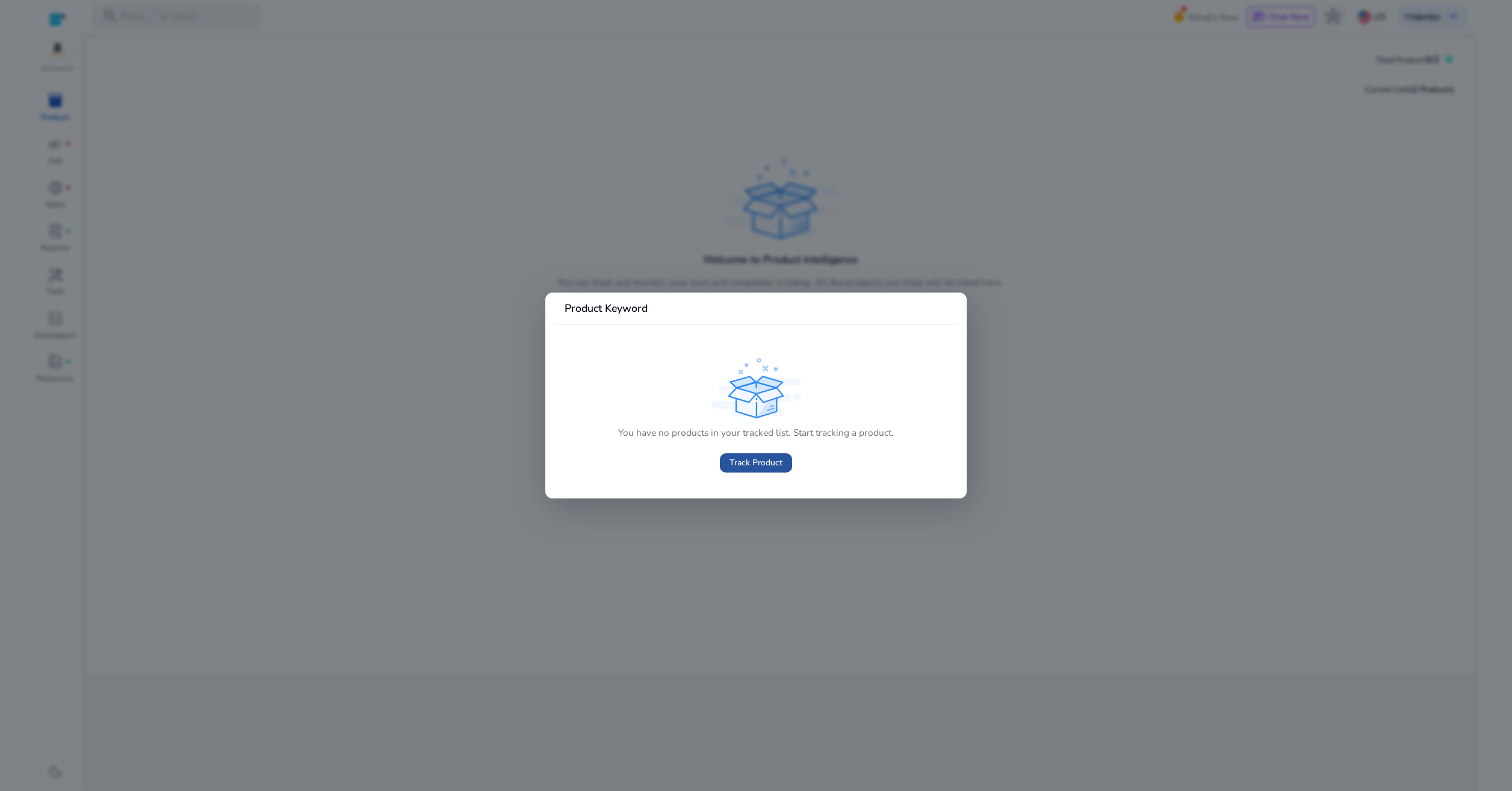
click at [762, 463] on span "Track Product" at bounding box center [755, 462] width 53 height 13
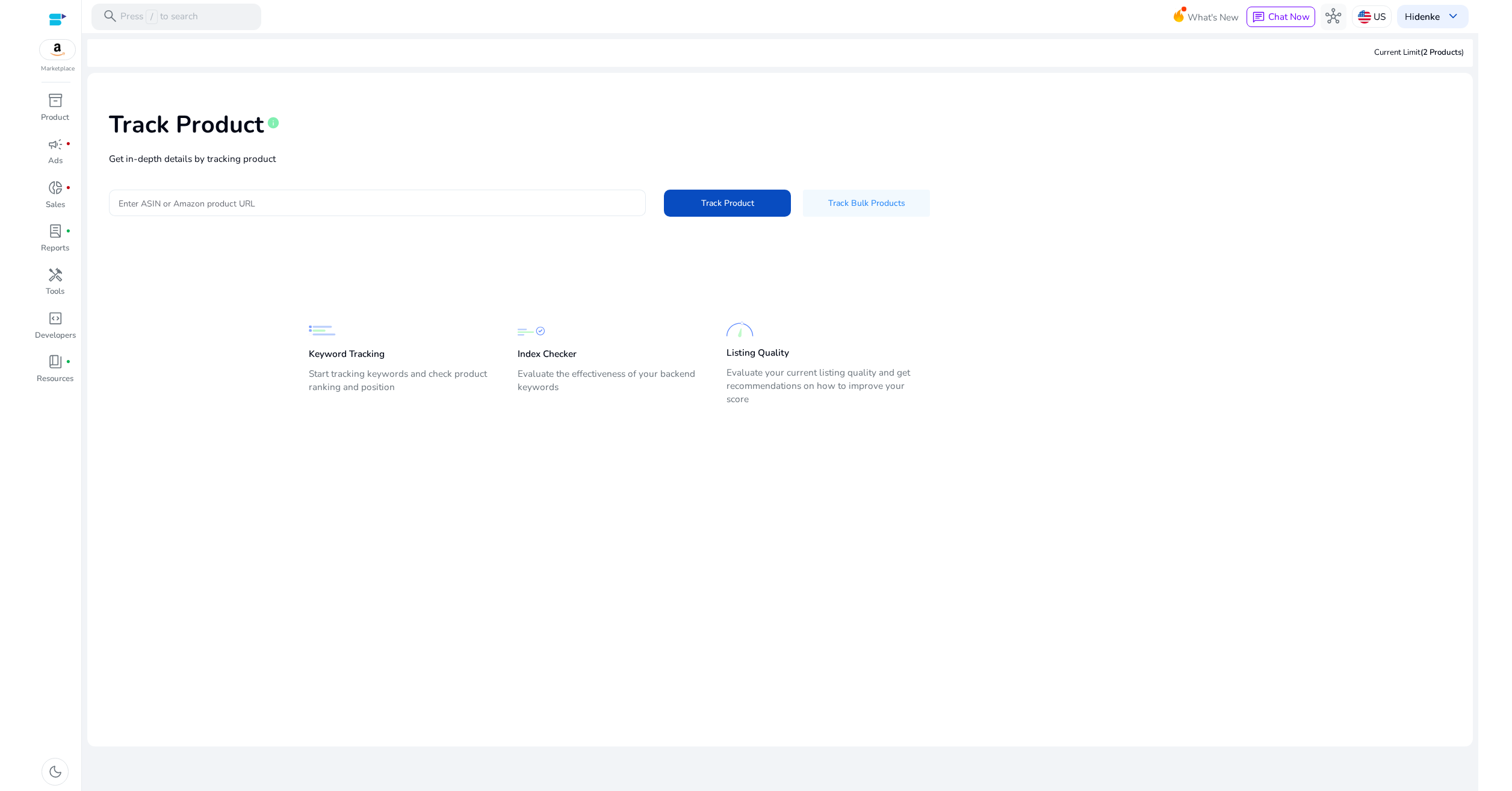
click at [207, 202] on input "Enter ASIN or Amazon product URL" at bounding box center [377, 203] width 517 height 13
paste input "**********"
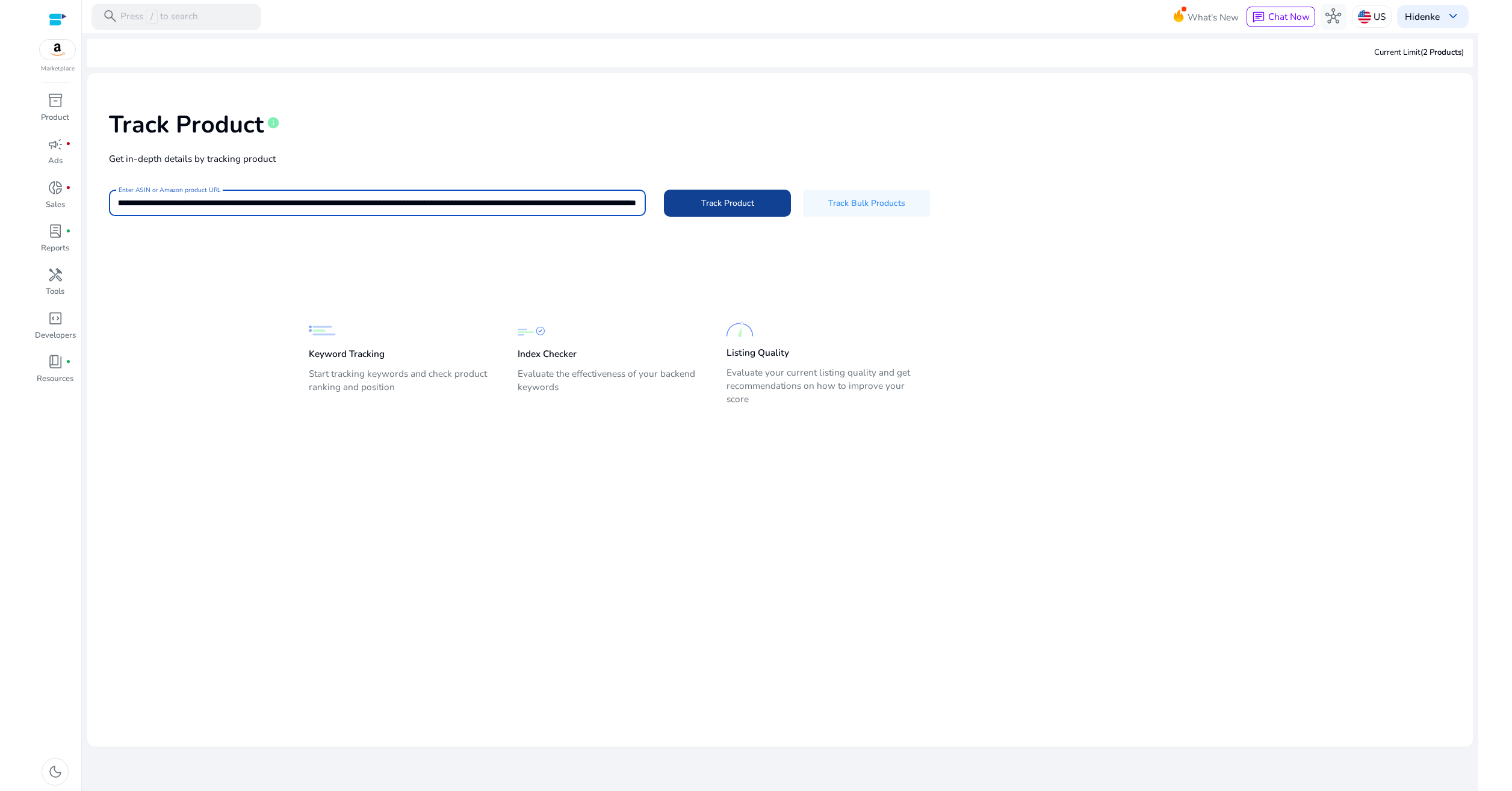
type input "**********"
click at [739, 207] on span "Track Product" at bounding box center [727, 203] width 53 height 13
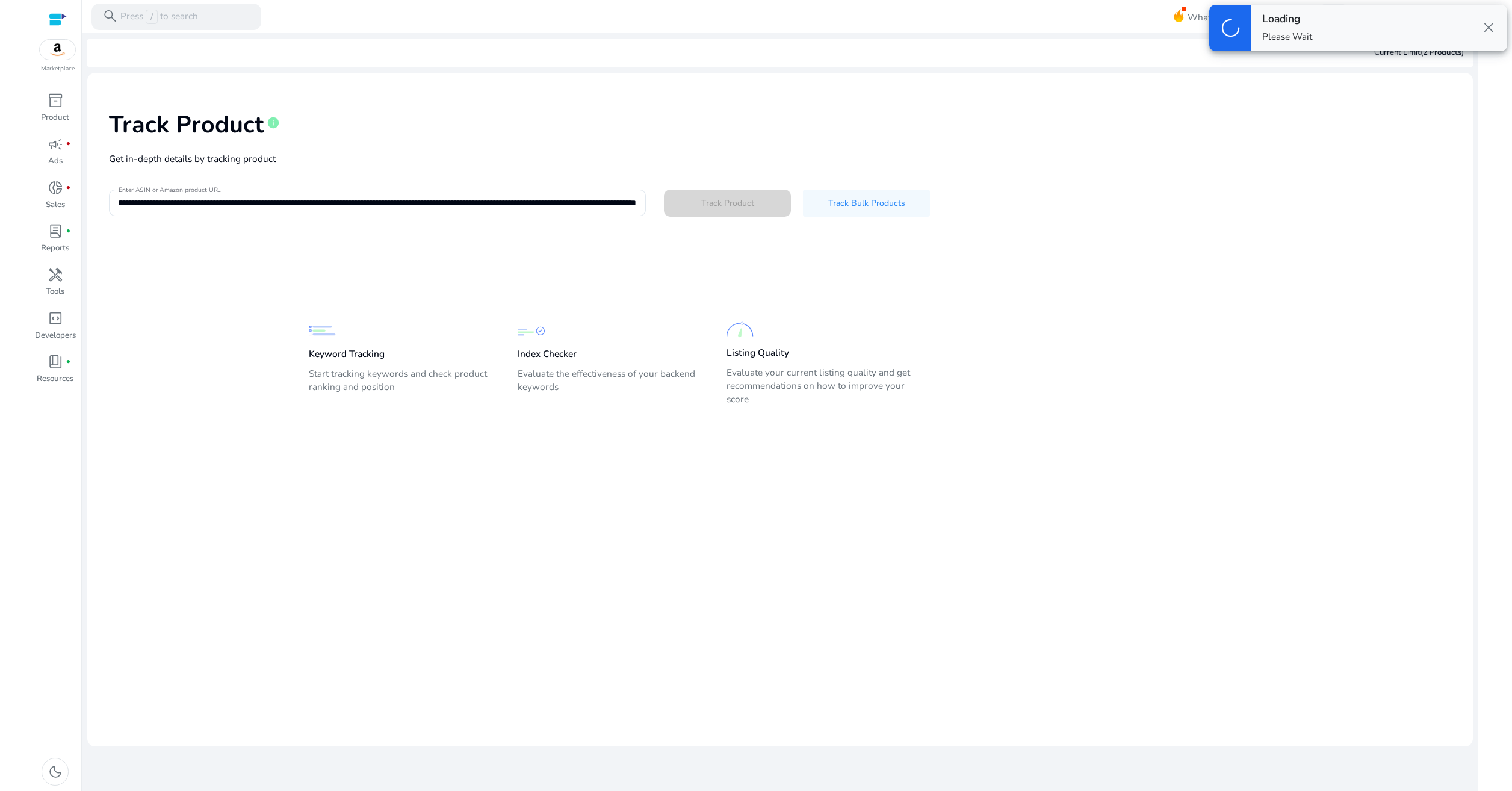
scroll to position [0, 0]
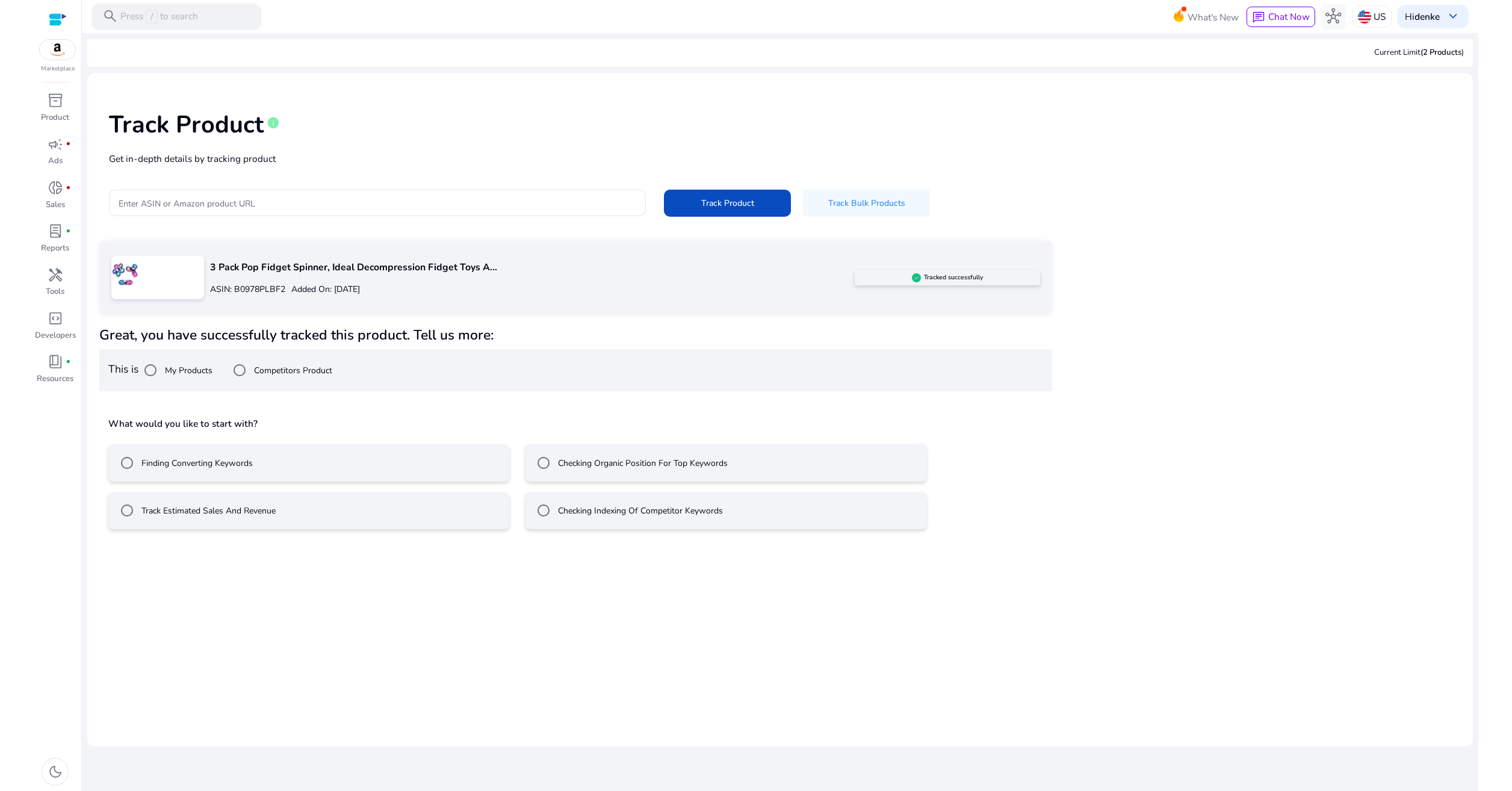
click at [372, 455] on mat-radio-button "Finding Converting Keywords" at bounding box center [309, 462] width 401 height 38
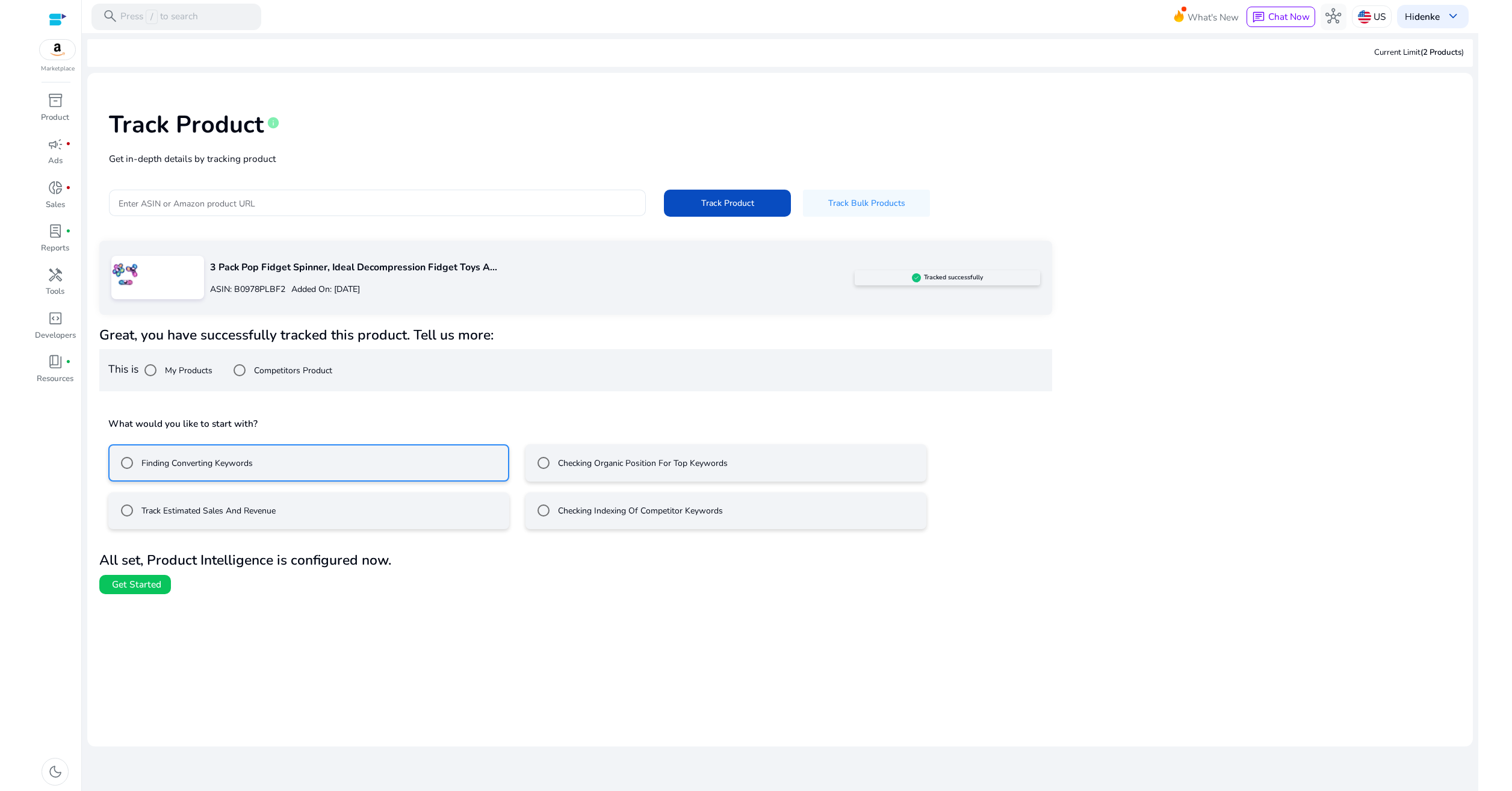
click at [327, 511] on mat-radio-button "Track Estimated Sales And Revenue" at bounding box center [309, 511] width 401 height 38
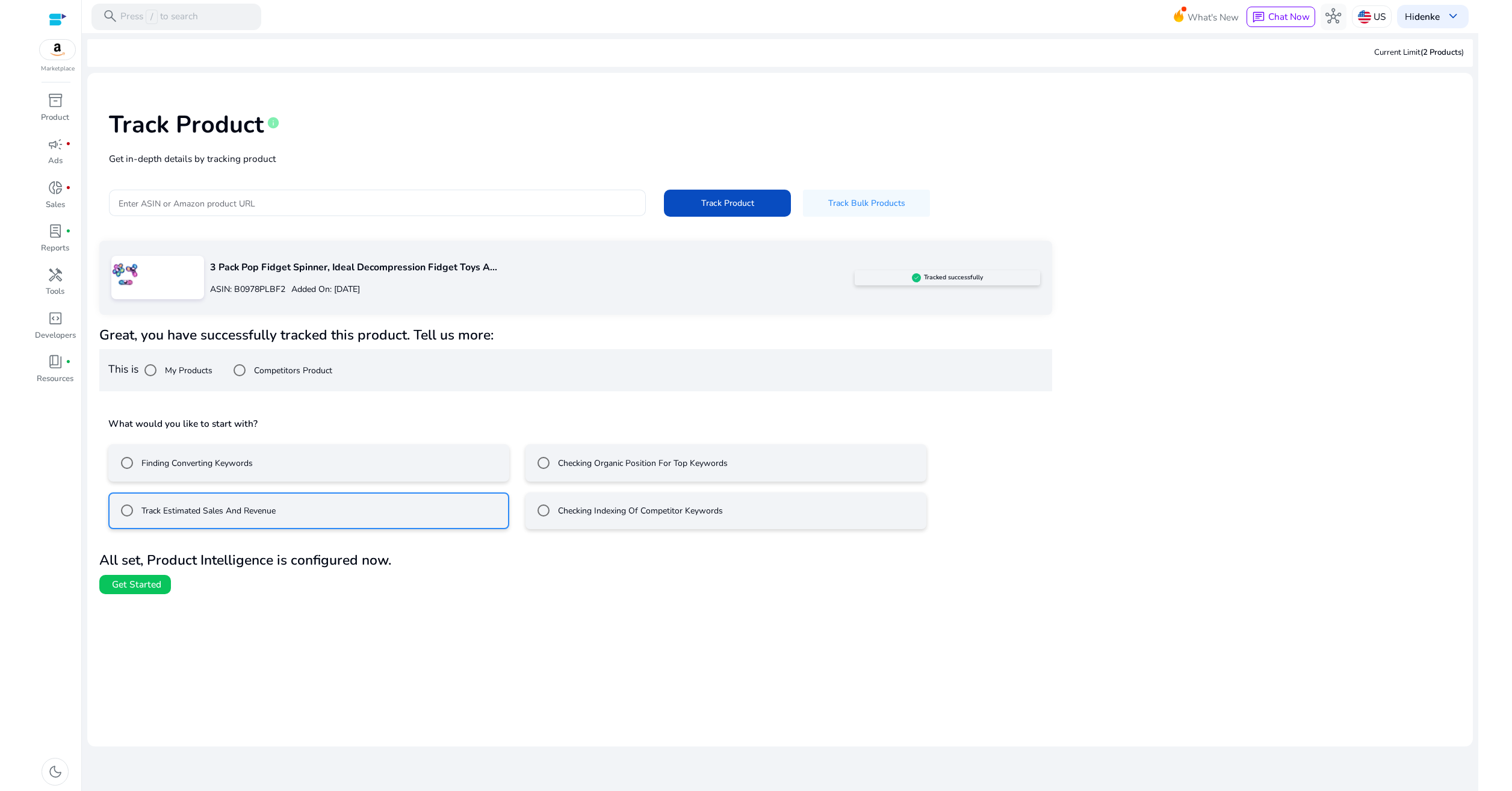
click at [320, 474] on mat-radio-button "Finding Converting Keywords" at bounding box center [309, 462] width 401 height 38
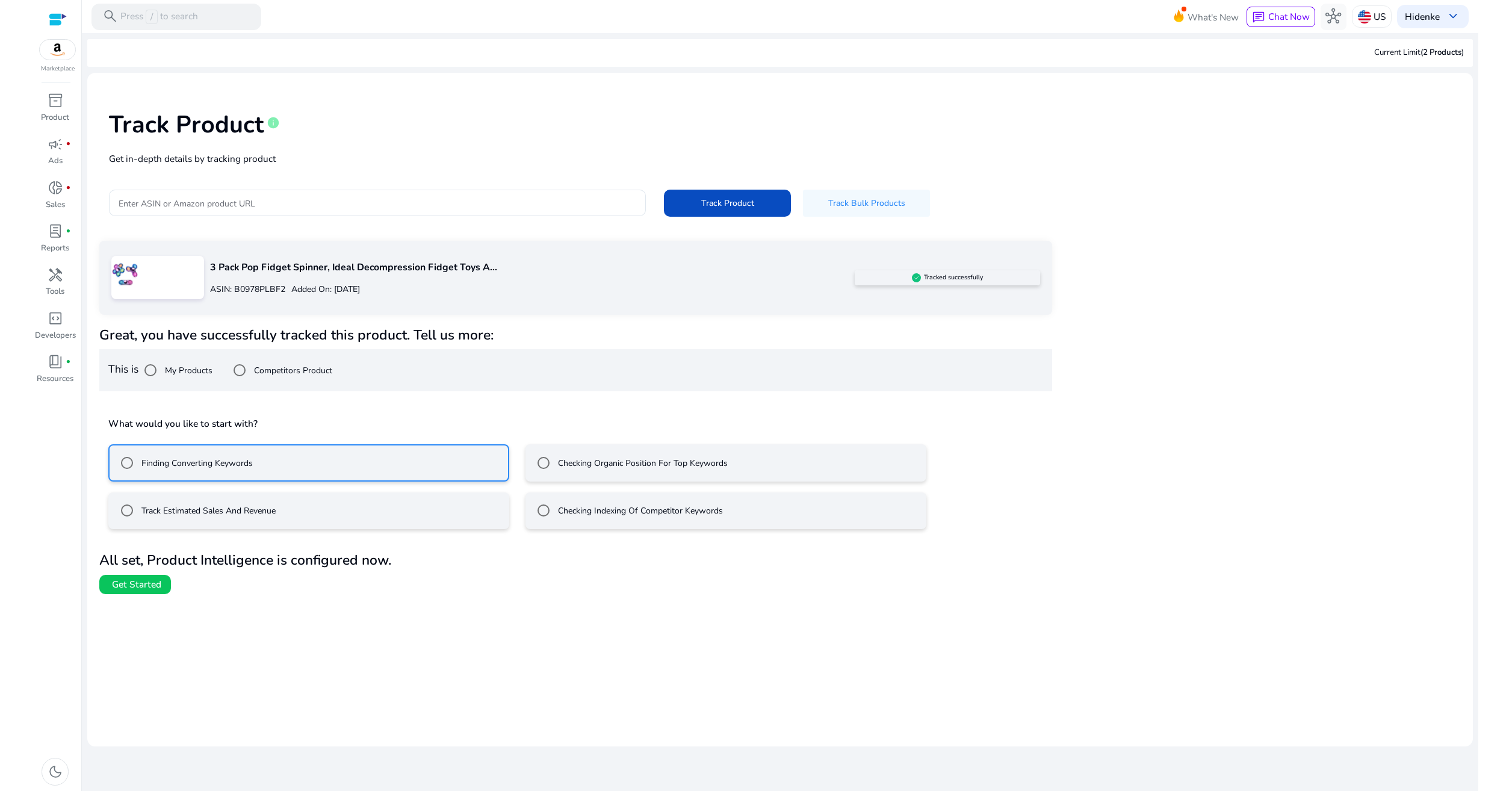
click at [567, 468] on label "Checking Organic Position For Top Keywords" at bounding box center [641, 463] width 172 height 13
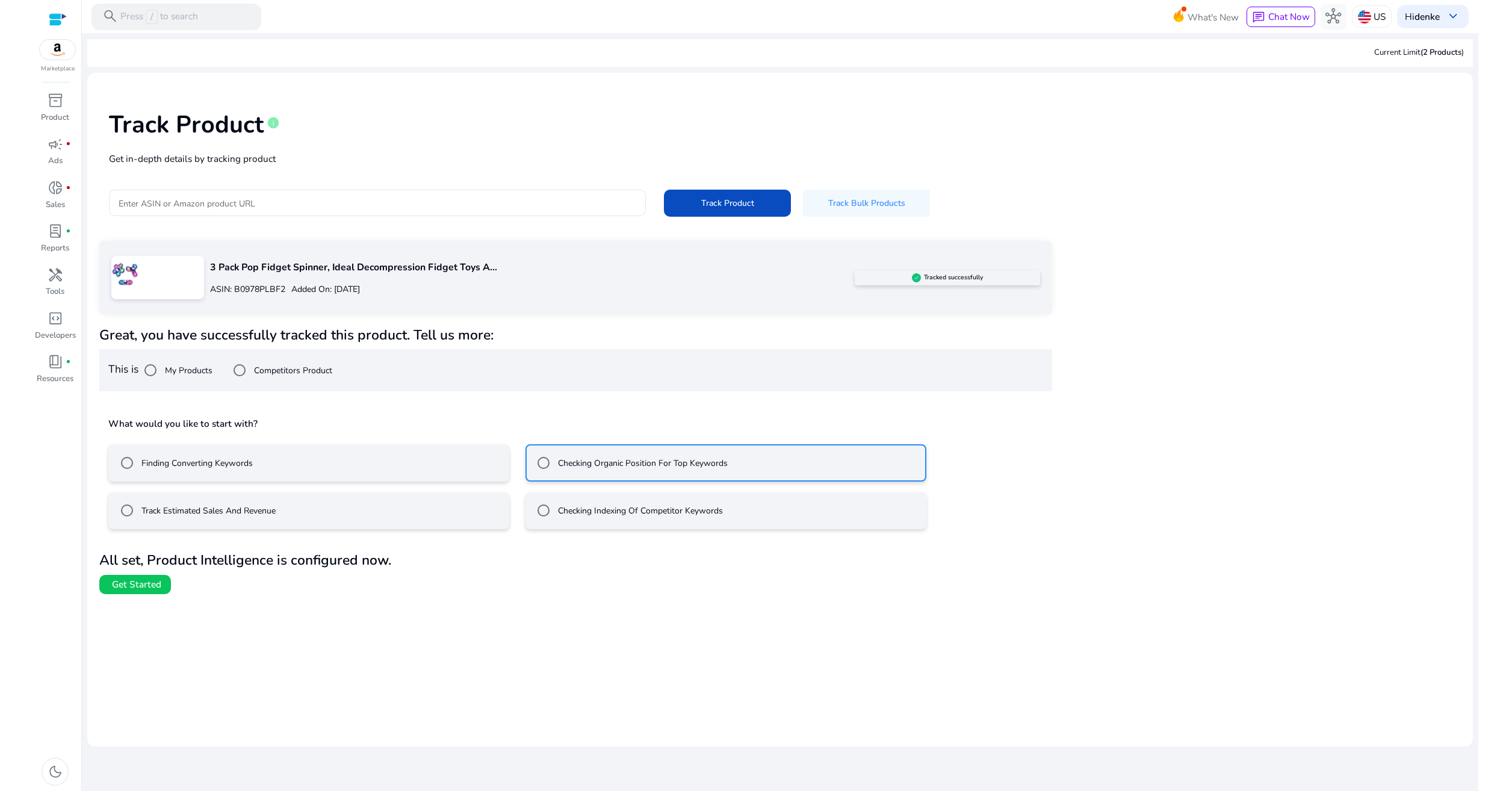
click at [275, 479] on mat-radio-button "Finding Converting Keywords" at bounding box center [309, 462] width 401 height 38
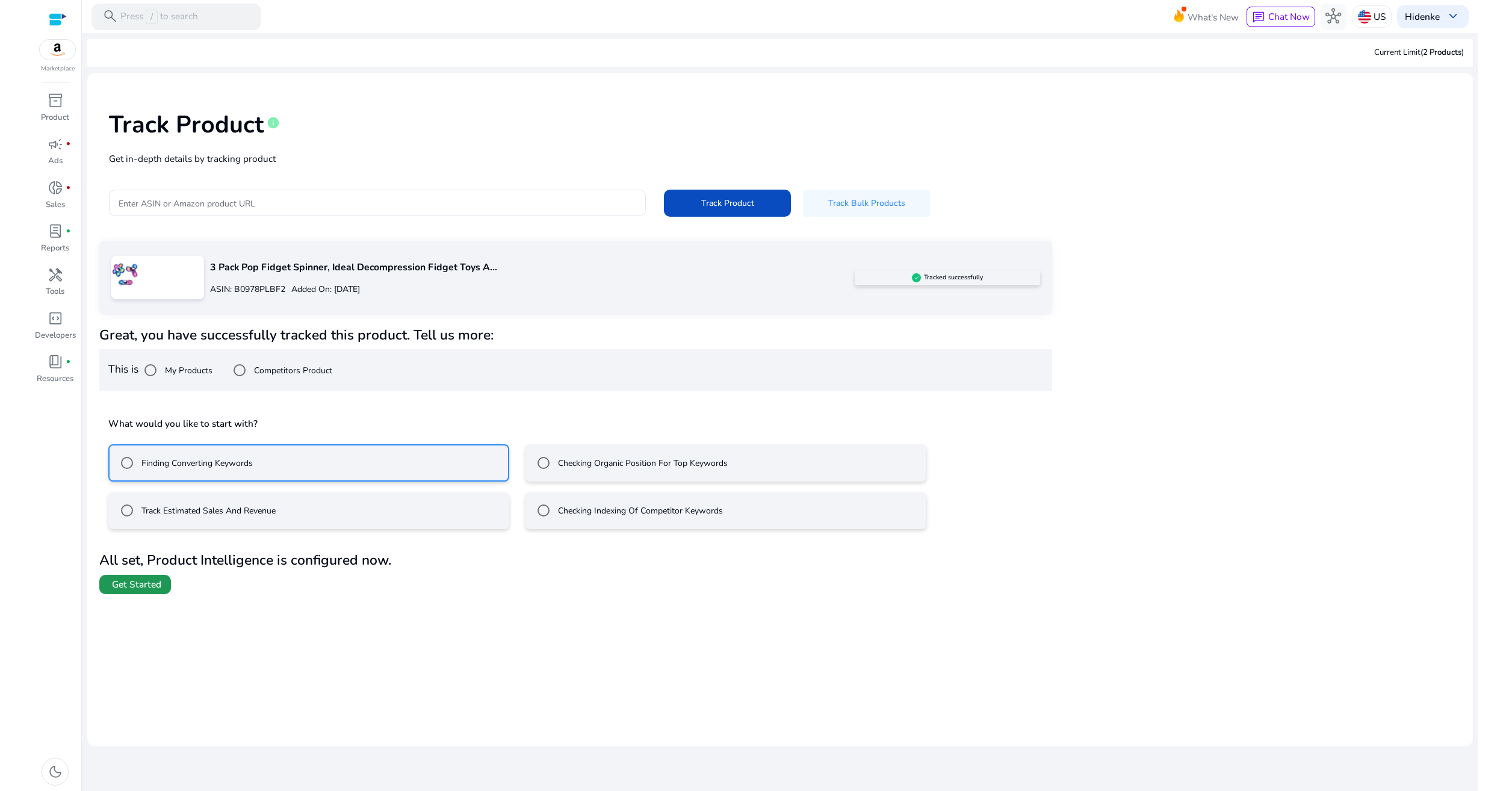
click at [147, 591] on span "Get Started" at bounding box center [137, 584] width 50 height 13
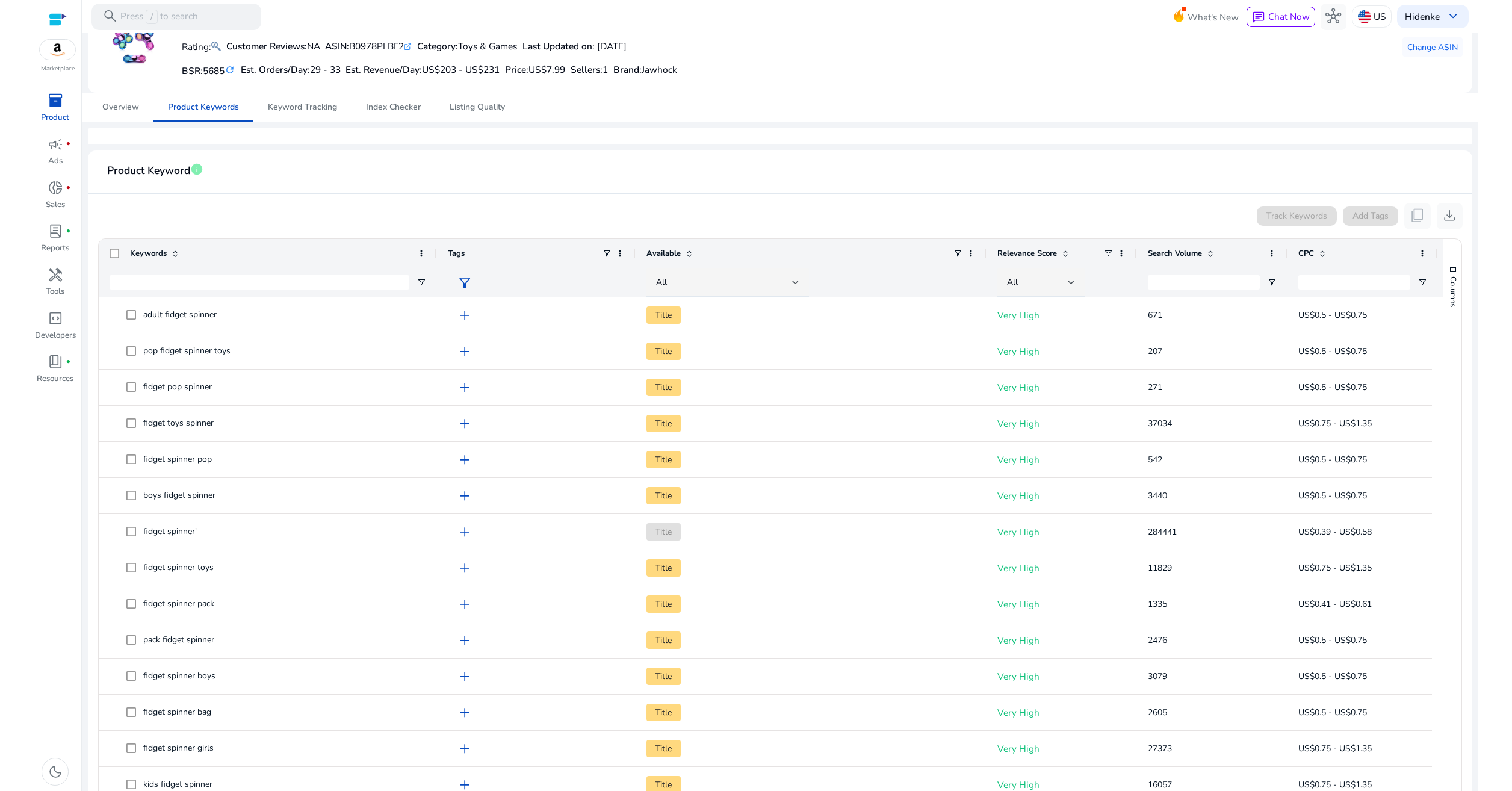
scroll to position [231, 0]
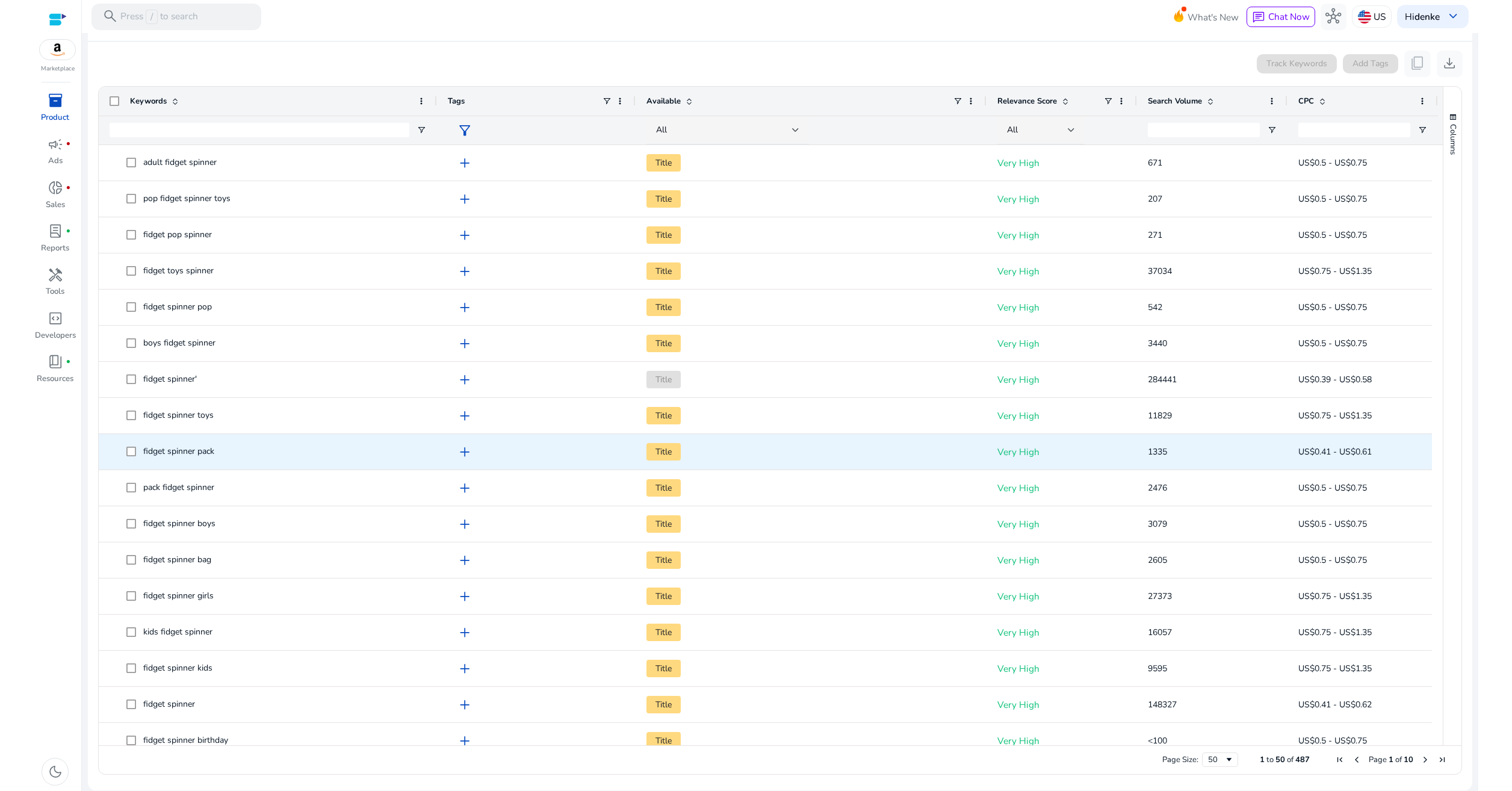
click at [590, 462] on div "add" at bounding box center [539, 452] width 171 height 24
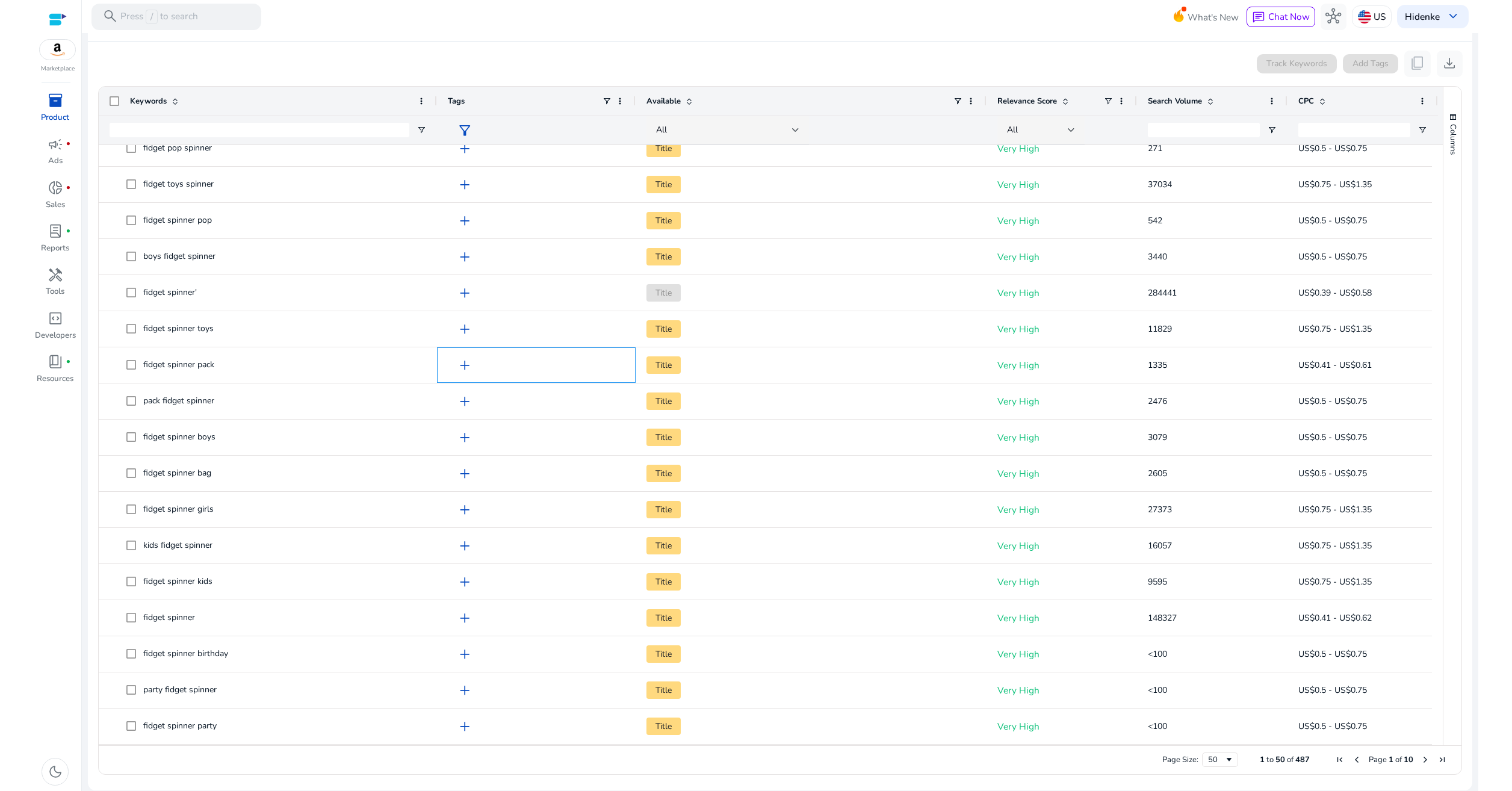
scroll to position [0, 0]
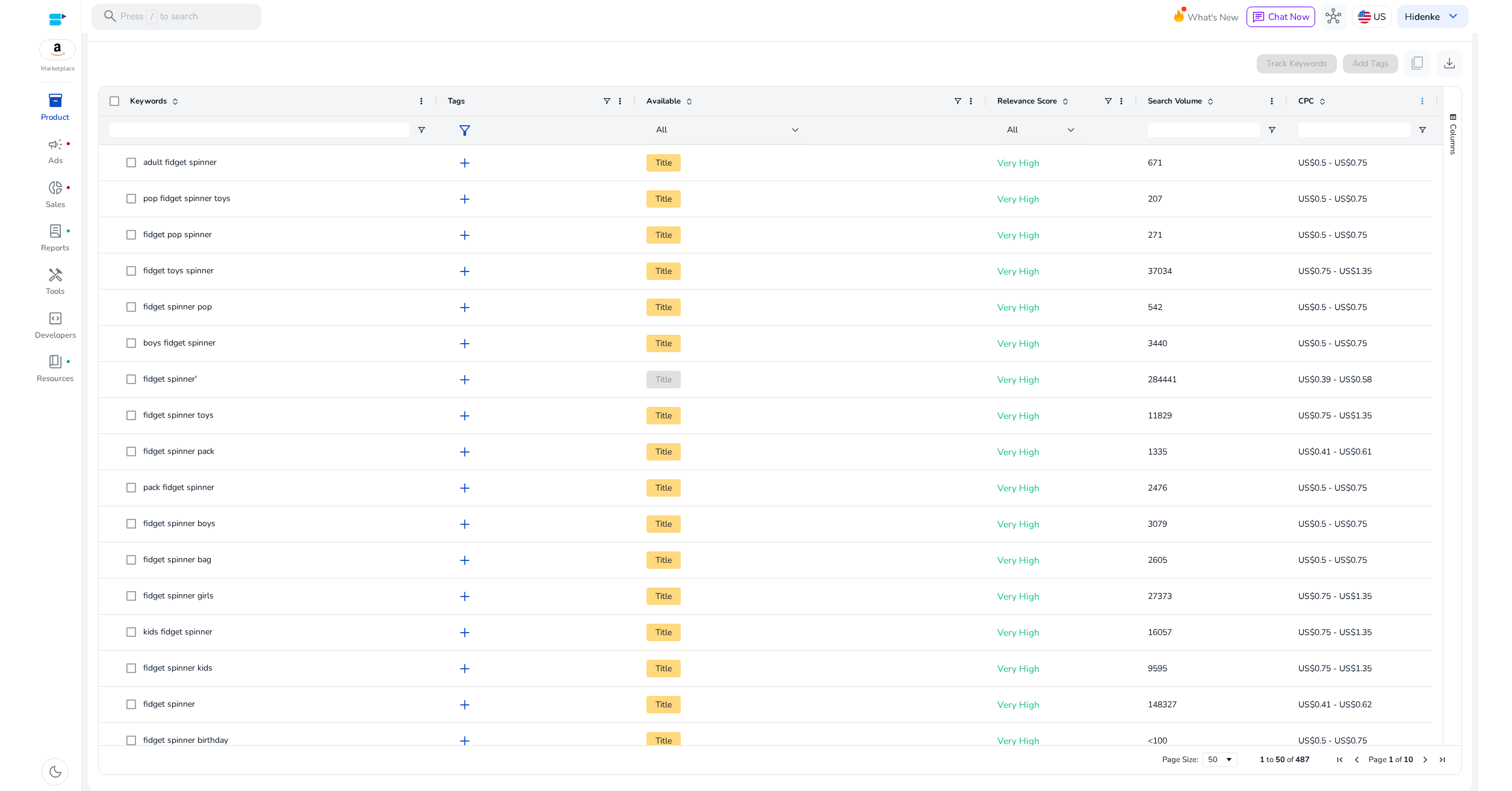
click at [1423, 103] on span at bounding box center [1422, 101] width 10 height 10
click at [845, 60] on div "Track Keywords Add Tags content_copy download" at bounding box center [780, 63] width 1365 height 26
